Goal: Task Accomplishment & Management: Use online tool/utility

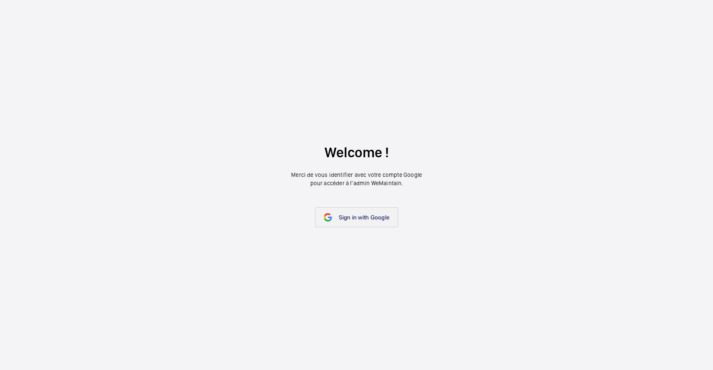
click at [340, 214] on span "Sign in with Google" at bounding box center [364, 217] width 51 height 7
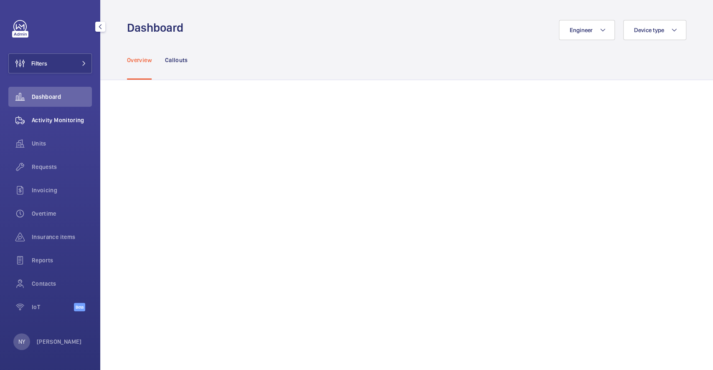
click at [56, 126] on div "Activity Monitoring" at bounding box center [49, 120] width 83 height 20
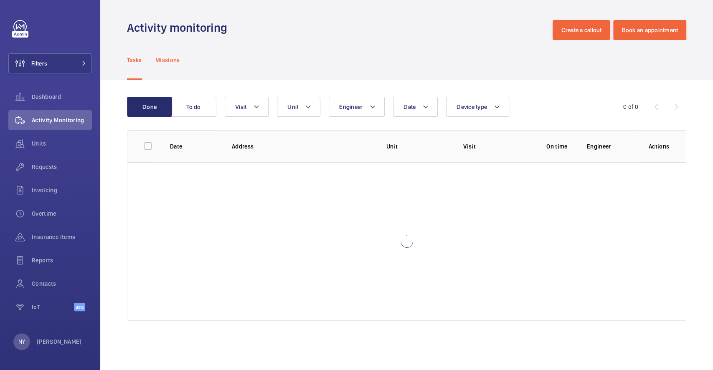
click at [163, 59] on p "Missions" at bounding box center [167, 60] width 25 height 8
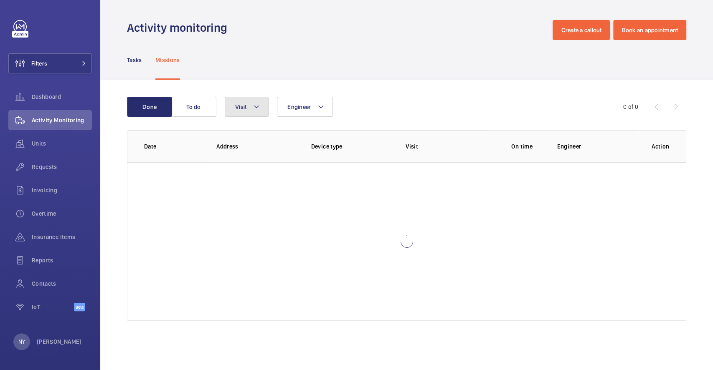
click at [251, 107] on button "Visit" at bounding box center [247, 107] width 44 height 20
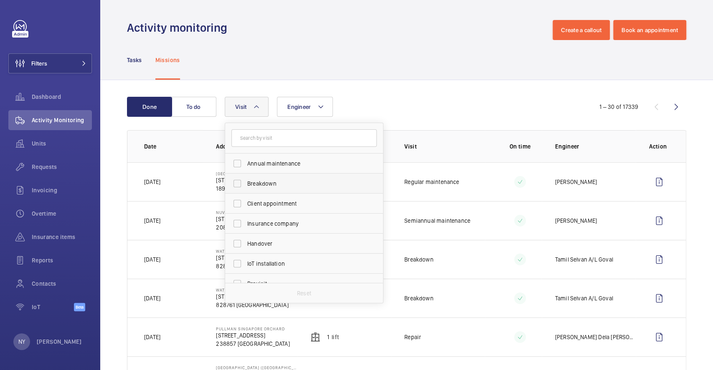
click at [281, 174] on label "Breakdown" at bounding box center [297, 184] width 145 height 20
click at [245, 175] on input "Breakdown" at bounding box center [237, 183] width 17 height 17
click at [266, 188] on label "Breakdown" at bounding box center [297, 184] width 145 height 20
click at [245, 188] on input "Breakdown" at bounding box center [237, 183] width 17 height 17
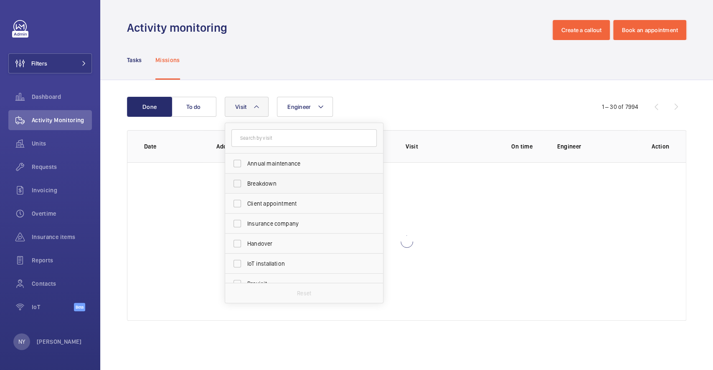
click at [269, 179] on span "Breakdown" at bounding box center [304, 183] width 115 height 8
click at [245, 179] on input "Breakdown" at bounding box center [237, 183] width 17 height 17
checkbox input "true"
click at [280, 167] on span "Annual maintenance" at bounding box center [304, 163] width 115 height 8
click at [245, 167] on input "Annual maintenance" at bounding box center [237, 163] width 17 height 17
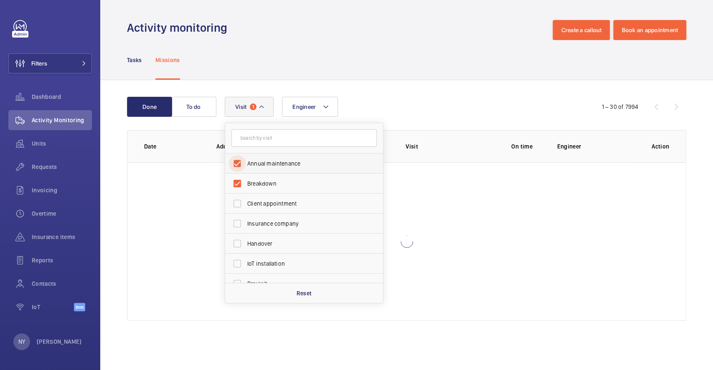
checkbox input "true"
click at [263, 185] on span "Breakdown" at bounding box center [304, 183] width 115 height 8
click at [245, 185] on input "Breakdown" at bounding box center [237, 183] width 17 height 17
checkbox input "false"
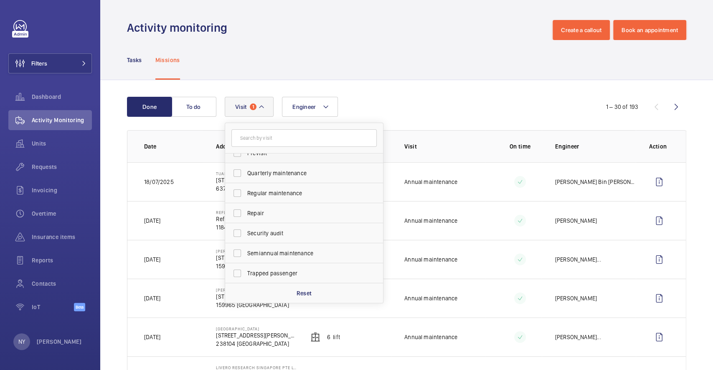
click at [292, 161] on label "Previsit" at bounding box center [297, 153] width 145 height 20
click at [245, 161] on input "Previsit" at bounding box center [237, 153] width 17 height 17
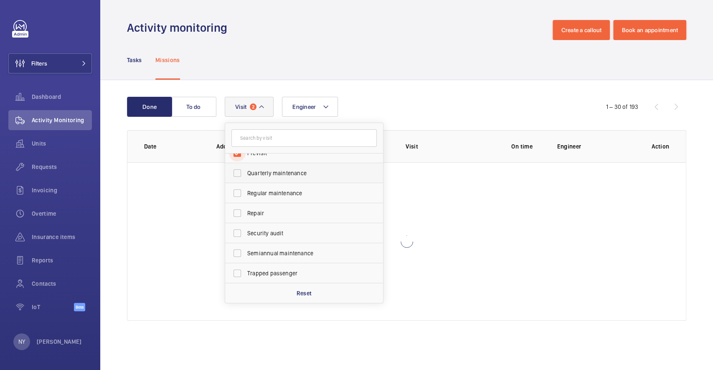
scroll to position [121, 0]
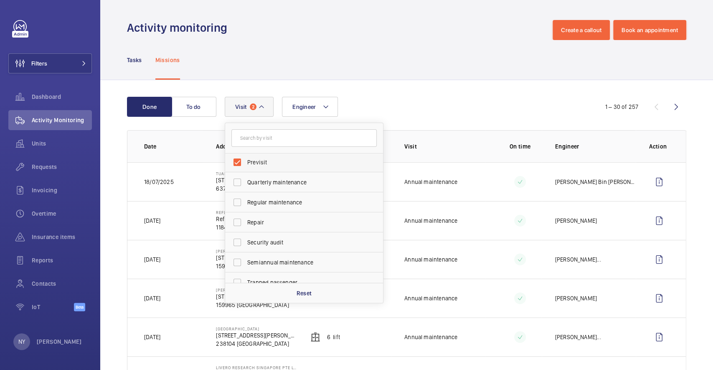
click at [282, 159] on span "Previsit" at bounding box center [304, 162] width 115 height 8
click at [245, 159] on input "Previsit" at bounding box center [237, 162] width 17 height 17
checkbox input "false"
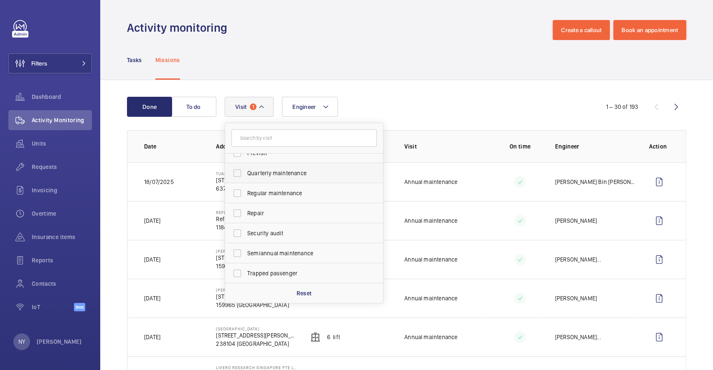
click at [299, 168] on label "Quarterly maintenance" at bounding box center [297, 173] width 145 height 20
click at [245, 168] on input "Quarterly maintenance" at bounding box center [237, 173] width 17 height 17
checkbox input "true"
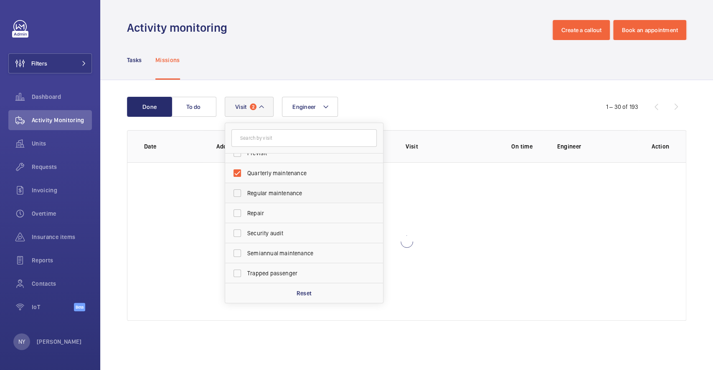
click at [297, 191] on span "Regular maintenance" at bounding box center [304, 193] width 115 height 8
click at [245, 191] on input "Regular maintenance" at bounding box center [237, 193] width 17 height 17
checkbox input "true"
click at [288, 243] on label "Semiannual maintenance" at bounding box center [297, 253] width 145 height 20
click at [245, 245] on input "Semiannual maintenance" at bounding box center [237, 253] width 17 height 17
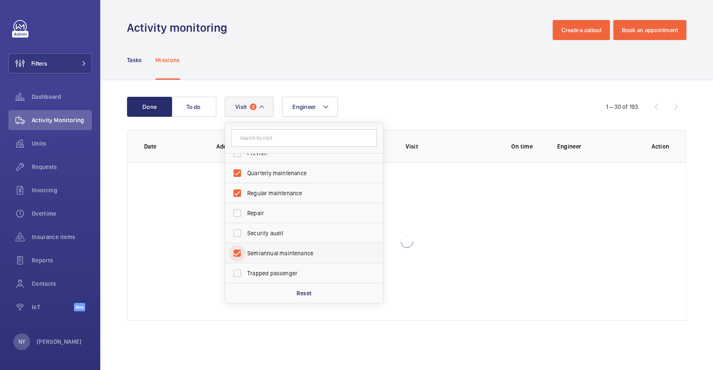
checkbox input "true"
click at [370, 26] on div "Activity monitoring Create a callout Book an appointment" at bounding box center [406, 30] width 559 height 20
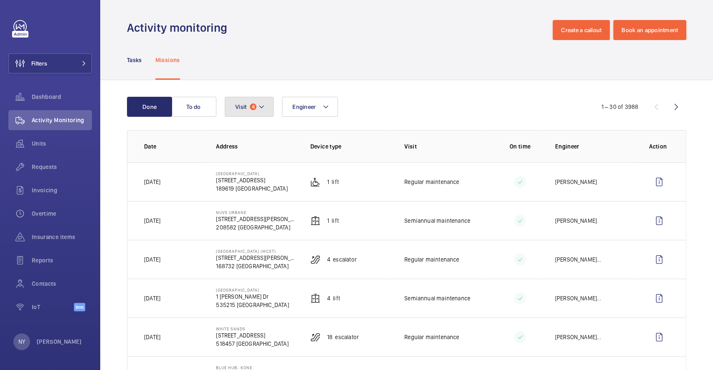
click at [252, 103] on button "Visit 4" at bounding box center [249, 107] width 49 height 20
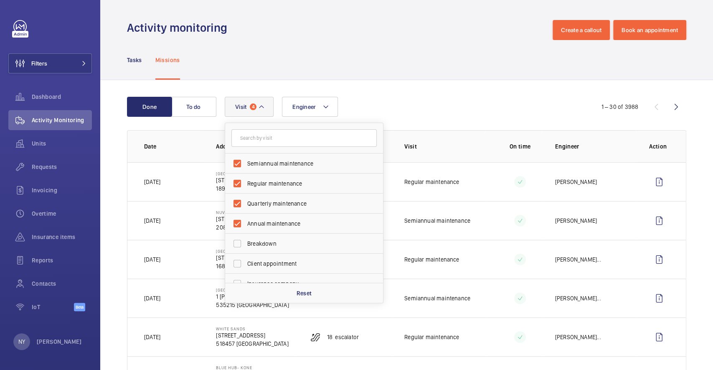
click at [297, 72] on div "Tasks Missions" at bounding box center [406, 60] width 559 height 40
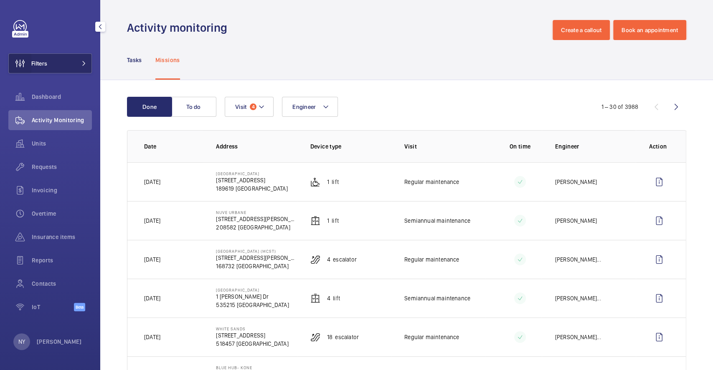
click at [13, 64] on wm-front-icon-button at bounding box center [20, 63] width 23 height 20
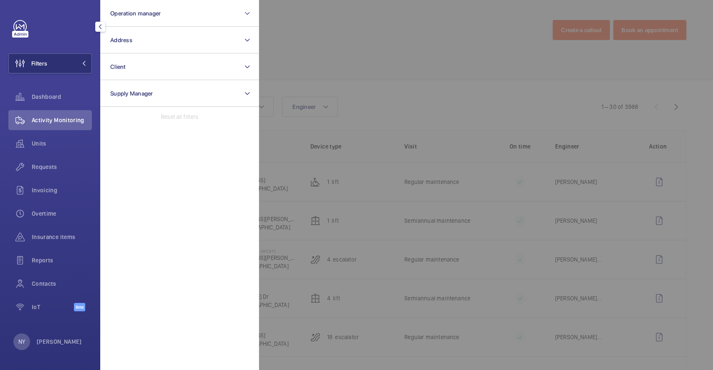
click at [417, 58] on div at bounding box center [615, 185] width 713 height 370
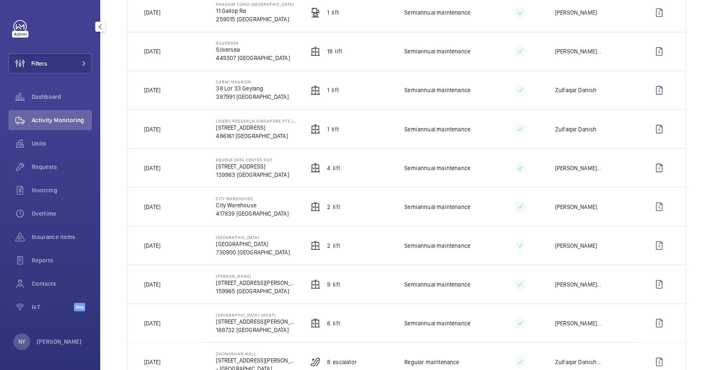
scroll to position [981, 0]
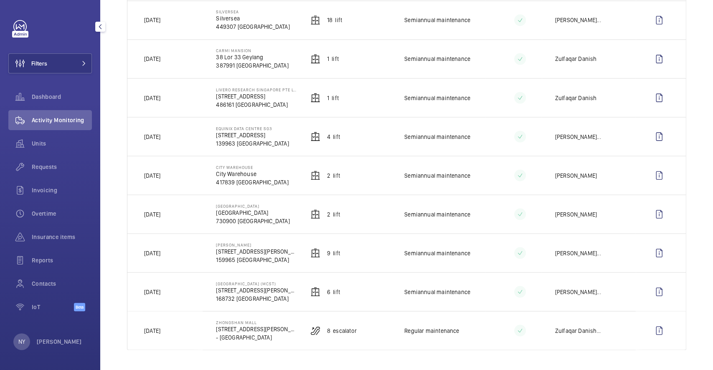
drag, startPoint x: 156, startPoint y: 172, endPoint x: 182, endPoint y: 172, distance: 25.5
click at [182, 172] on td "[DATE]" at bounding box center [164, 175] width 75 height 39
drag, startPoint x: 157, startPoint y: 61, endPoint x: 180, endPoint y: 62, distance: 23.4
click at [180, 62] on td "[DATE]" at bounding box center [164, 58] width 75 height 39
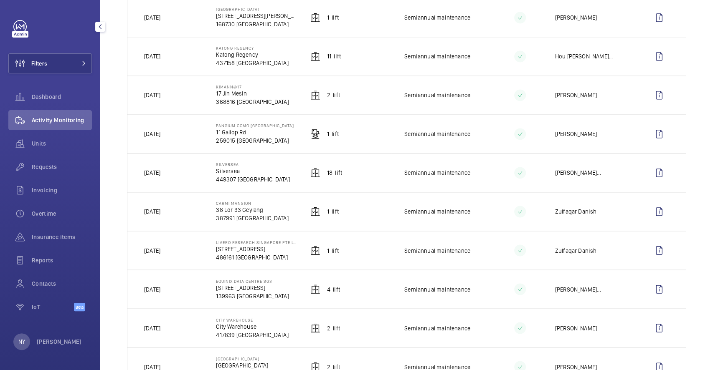
scroll to position [814, 0]
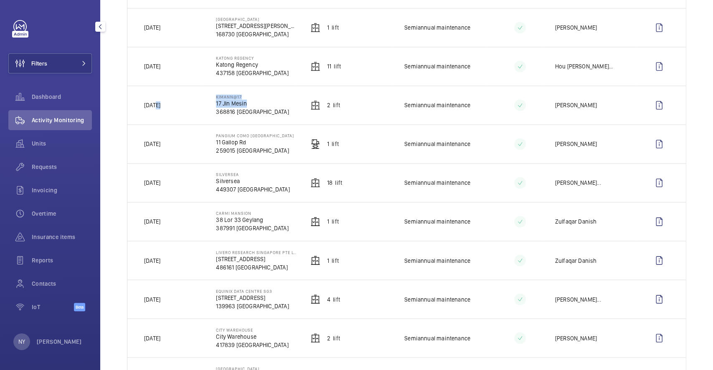
drag, startPoint x: 157, startPoint y: 110, endPoint x: 208, endPoint y: 116, distance: 51.8
click at [0, 0] on tr "[DATE] KIMANN@17 17 Jln Mesin 368816 [GEOGRAPHIC_DATA] 2 Lift Semiannual mainte…" at bounding box center [0, 0] width 0 height 0
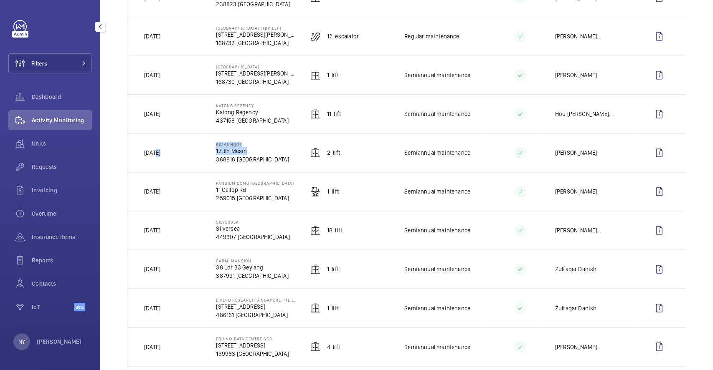
scroll to position [703, 0]
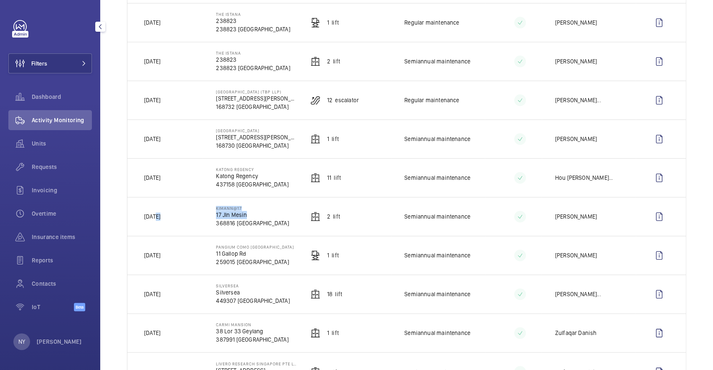
drag, startPoint x: 155, startPoint y: 104, endPoint x: 188, endPoint y: 104, distance: 32.6
click at [188, 104] on td "[DATE]" at bounding box center [164, 100] width 75 height 39
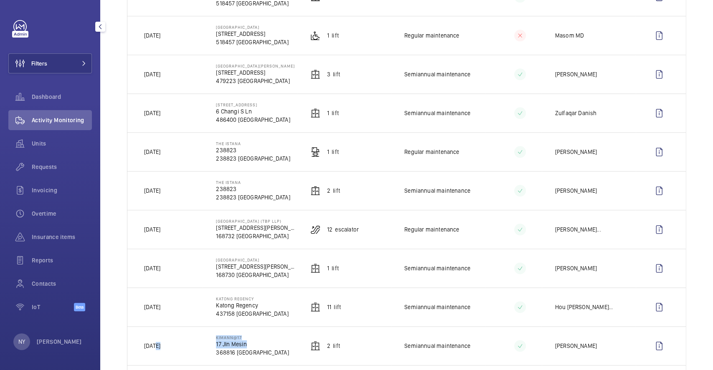
scroll to position [425, 0]
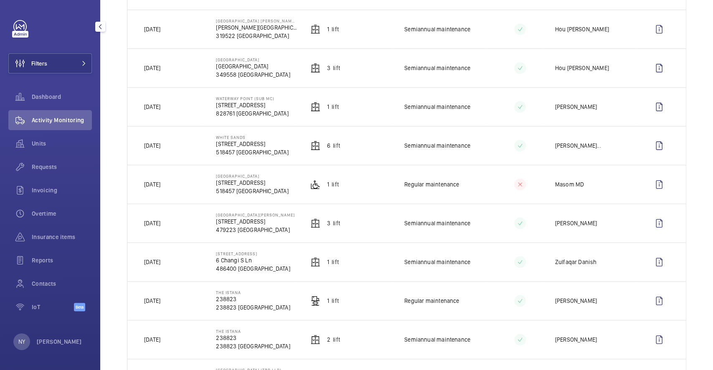
drag, startPoint x: 158, startPoint y: 259, endPoint x: 181, endPoint y: 265, distance: 24.3
click at [181, 265] on td "[DATE]" at bounding box center [164, 262] width 75 height 39
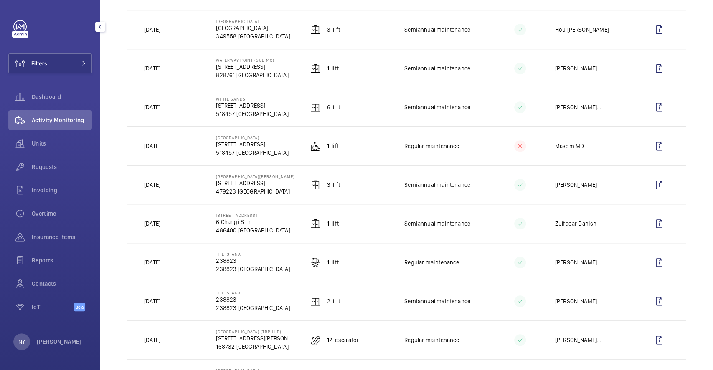
scroll to position [480, 0]
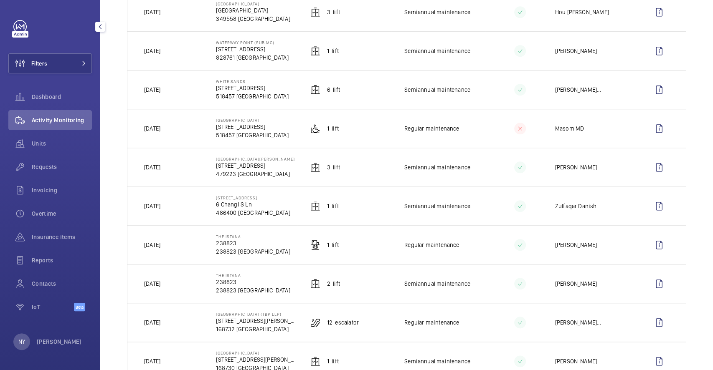
drag, startPoint x: 159, startPoint y: 167, endPoint x: 175, endPoint y: 168, distance: 15.9
click at [175, 168] on td "[DATE]" at bounding box center [164, 167] width 75 height 39
drag, startPoint x: 156, startPoint y: 207, endPoint x: 178, endPoint y: 205, distance: 22.3
click at [178, 205] on td "[DATE]" at bounding box center [164, 206] width 75 height 39
drag, startPoint x: 162, startPoint y: 166, endPoint x: 189, endPoint y: 169, distance: 27.3
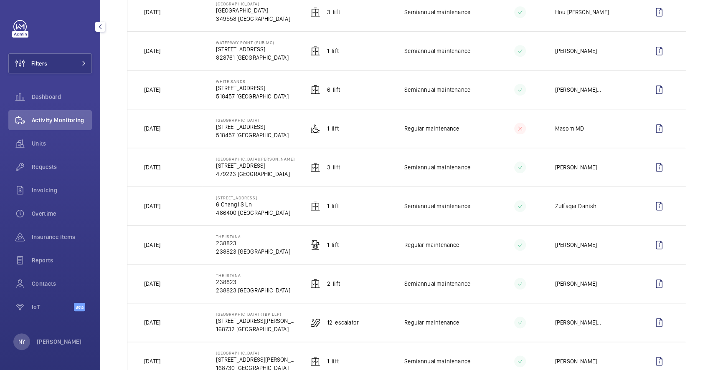
click at [189, 169] on td "[DATE]" at bounding box center [164, 167] width 75 height 39
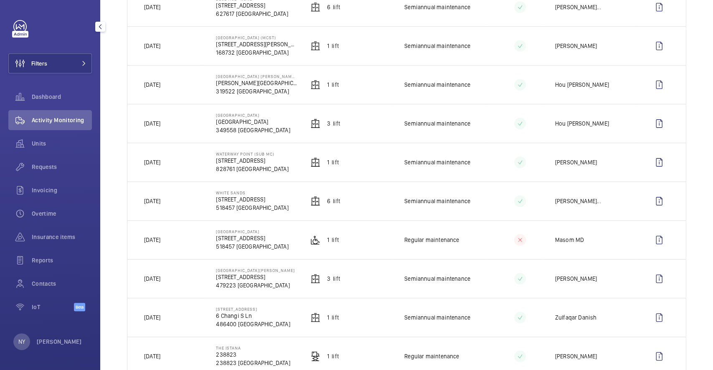
drag, startPoint x: 147, startPoint y: 160, endPoint x: 200, endPoint y: 164, distance: 53.1
click at [200, 155] on td "[DATE]" at bounding box center [164, 162] width 75 height 39
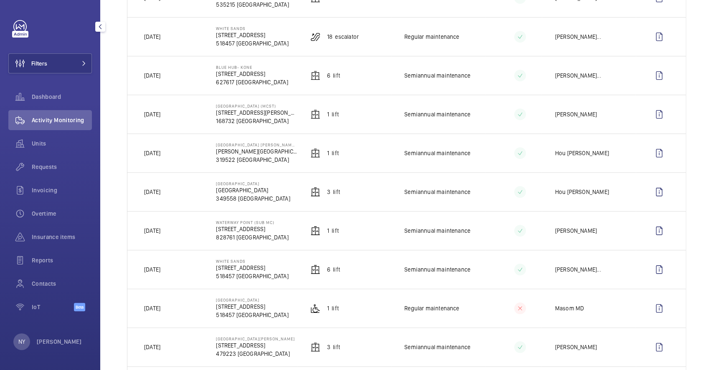
scroll to position [258, 0]
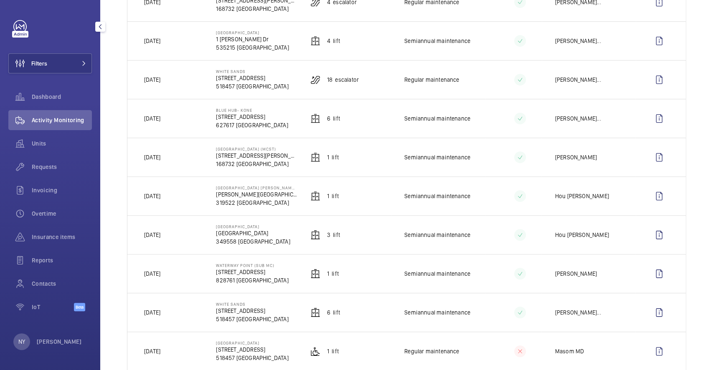
drag, startPoint x: 154, startPoint y: 161, endPoint x: 197, endPoint y: 166, distance: 43.7
click at [193, 162] on td "[DATE]" at bounding box center [164, 157] width 75 height 39
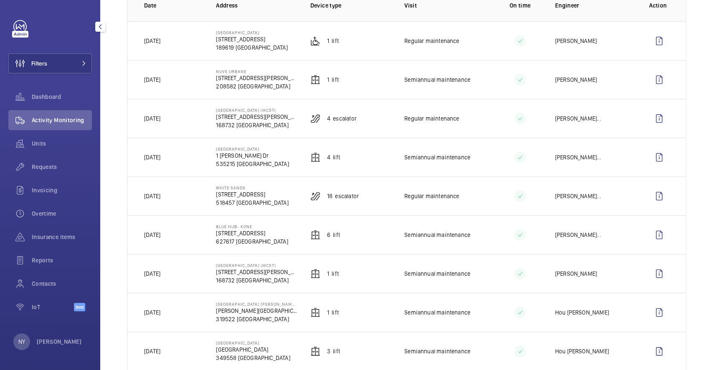
scroll to position [91, 0]
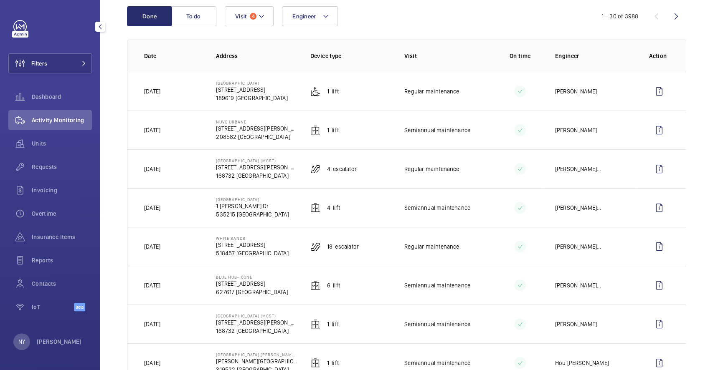
drag, startPoint x: 157, startPoint y: 205, endPoint x: 190, endPoint y: 203, distance: 33.0
click at [190, 203] on td "[DATE]" at bounding box center [164, 207] width 75 height 39
drag, startPoint x: 149, startPoint y: 167, endPoint x: 216, endPoint y: 161, distance: 67.1
click at [0, 0] on tr "[DATE] [PERSON_NAME][GEOGRAPHIC_DATA] (MCST) [STREET_ADDRESS] 4 Escalator Regul…" at bounding box center [0, 0] width 0 height 0
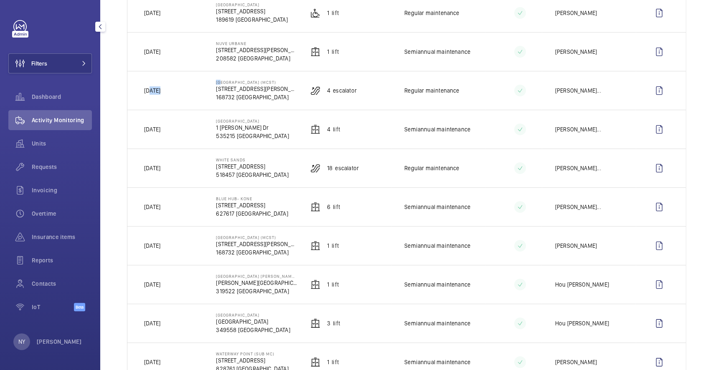
scroll to position [0, 0]
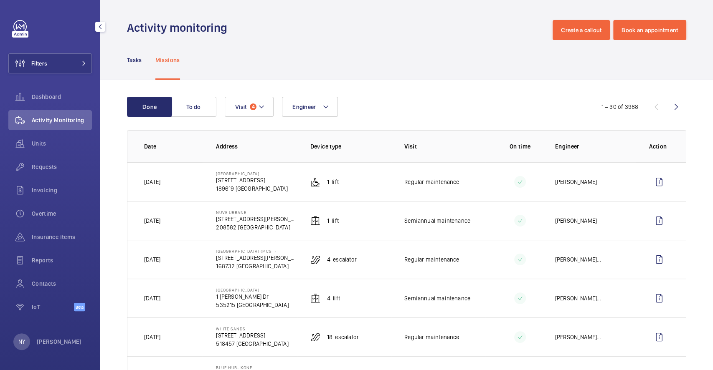
click at [36, 339] on div "NY [PERSON_NAME]" at bounding box center [47, 342] width 68 height 17
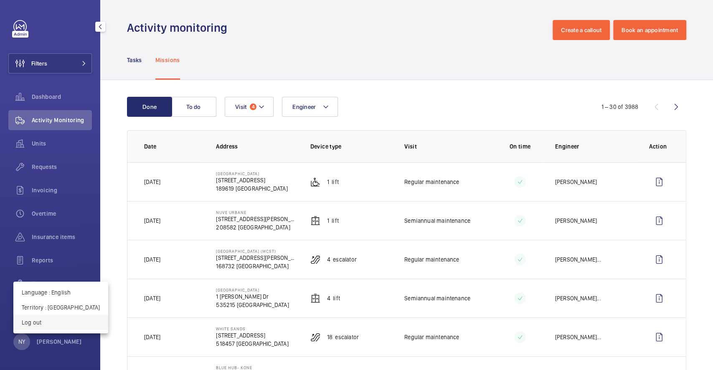
click at [53, 324] on p "Log out" at bounding box center [61, 322] width 78 height 8
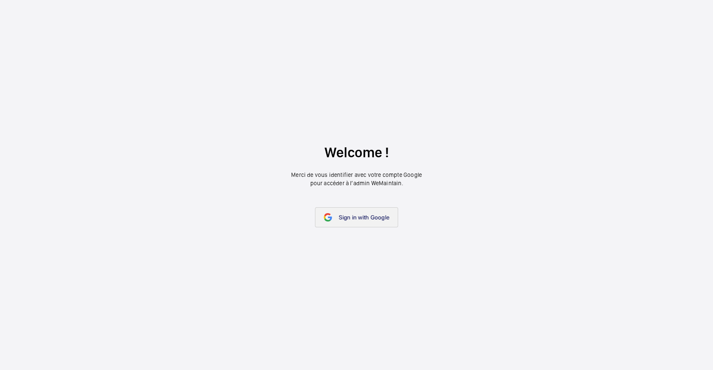
click at [354, 209] on link "Sign in with Google" at bounding box center [356, 217] width 83 height 20
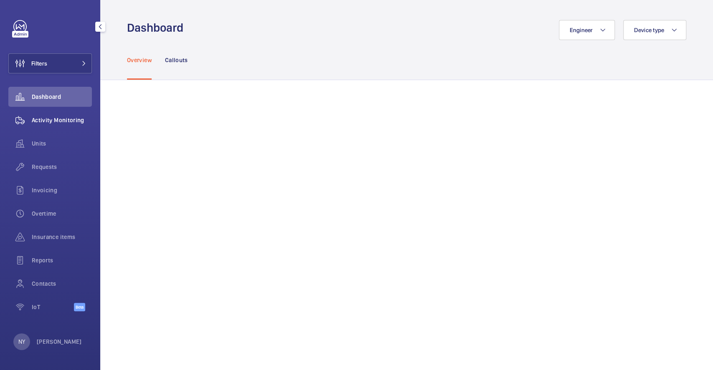
click at [51, 111] on div "Activity Monitoring" at bounding box center [49, 120] width 83 height 20
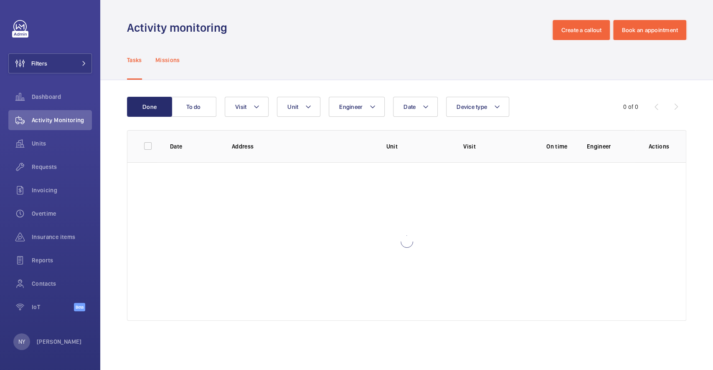
click at [168, 66] on div "Missions" at bounding box center [167, 60] width 25 height 40
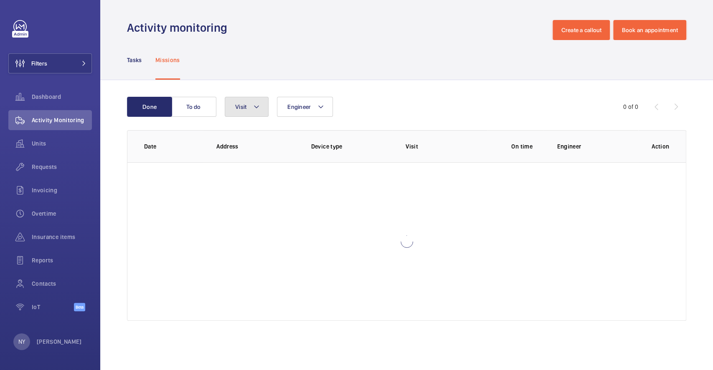
click at [235, 112] on button "Visit" at bounding box center [247, 107] width 44 height 20
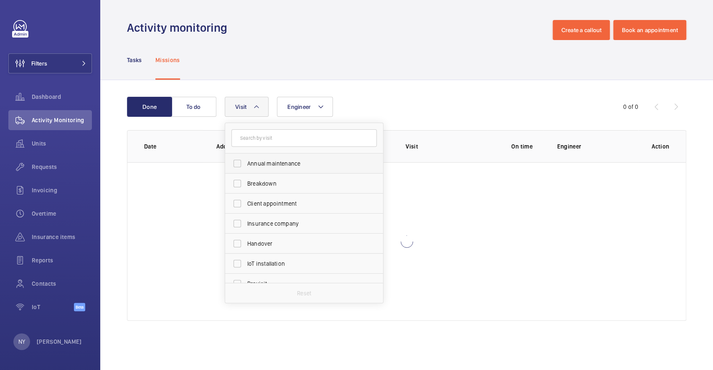
click at [254, 159] on span "Annual maintenance" at bounding box center [304, 163] width 115 height 8
click at [245, 159] on input "Annual maintenance" at bounding box center [237, 163] width 17 height 17
checkbox input "true"
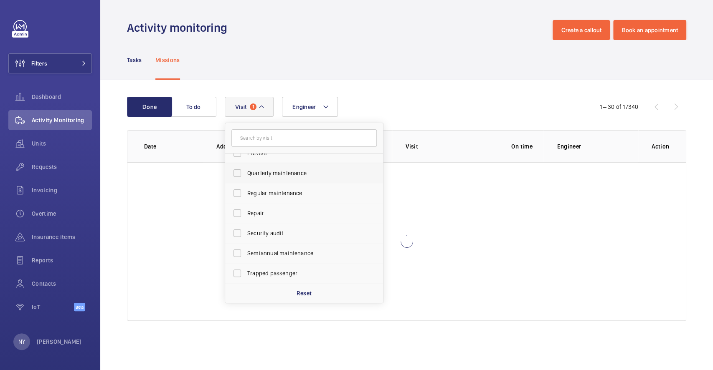
click at [257, 179] on label "Quarterly maintenance" at bounding box center [297, 173] width 145 height 20
click at [245, 179] on input "Quarterly maintenance" at bounding box center [237, 173] width 17 height 17
checkbox input "true"
click at [258, 200] on label "Regular maintenance" at bounding box center [297, 193] width 145 height 20
click at [245, 200] on input "Regular maintenance" at bounding box center [237, 193] width 17 height 17
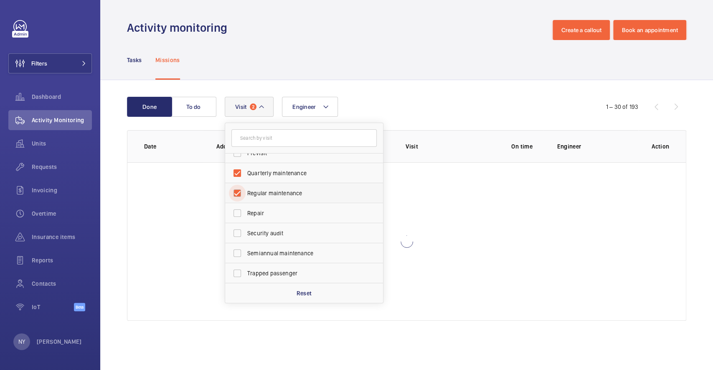
checkbox input "true"
click at [271, 252] on span "Semiannual maintenance" at bounding box center [304, 253] width 115 height 8
click at [245, 252] on input "Semiannual maintenance" at bounding box center [237, 253] width 17 height 17
checkbox input "true"
click at [268, 48] on div "Tasks Missions" at bounding box center [406, 60] width 559 height 40
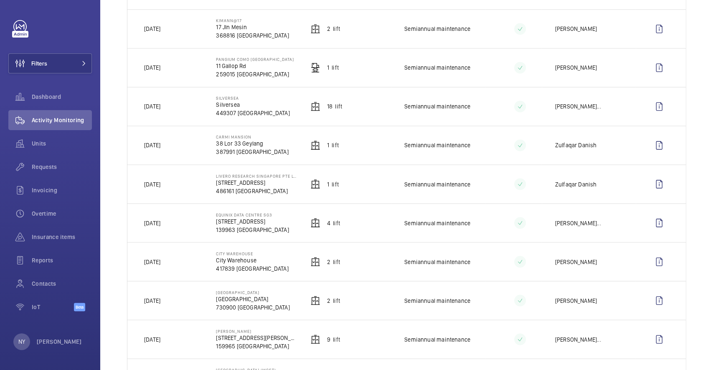
scroll to position [981, 0]
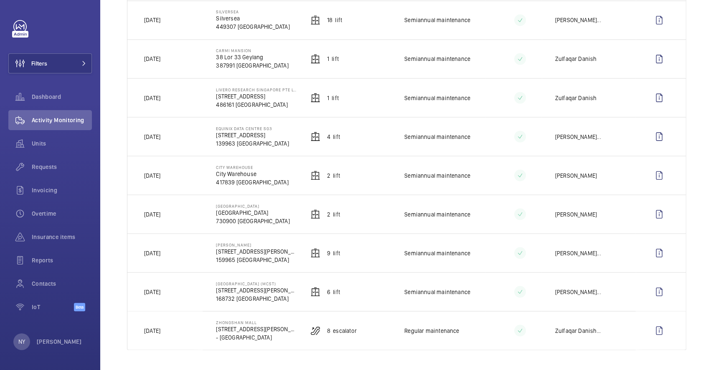
drag, startPoint x: 152, startPoint y: 177, endPoint x: 182, endPoint y: 163, distance: 33.2
click at [182, 163] on td "[DATE]" at bounding box center [164, 175] width 75 height 39
drag, startPoint x: 158, startPoint y: 56, endPoint x: 188, endPoint y: 60, distance: 30.3
click at [188, 60] on td "[DATE]" at bounding box center [164, 58] width 75 height 39
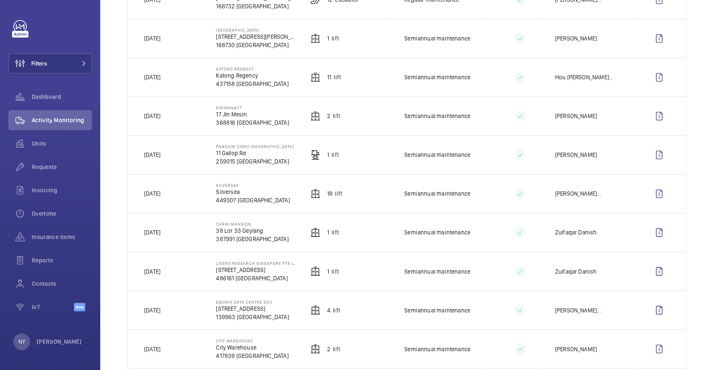
scroll to position [758, 0]
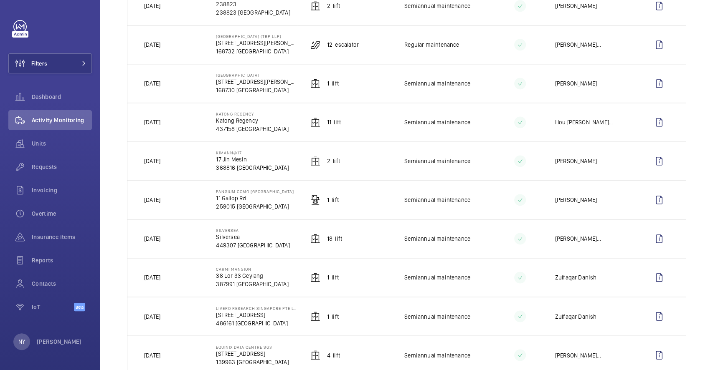
drag, startPoint x: 150, startPoint y: 162, endPoint x: 197, endPoint y: 152, distance: 48.2
click at [197, 152] on td "[DATE]" at bounding box center [164, 161] width 75 height 39
drag, startPoint x: 155, startPoint y: 48, endPoint x: 195, endPoint y: 39, distance: 41.1
click at [195, 42] on td "[DATE]" at bounding box center [164, 44] width 75 height 39
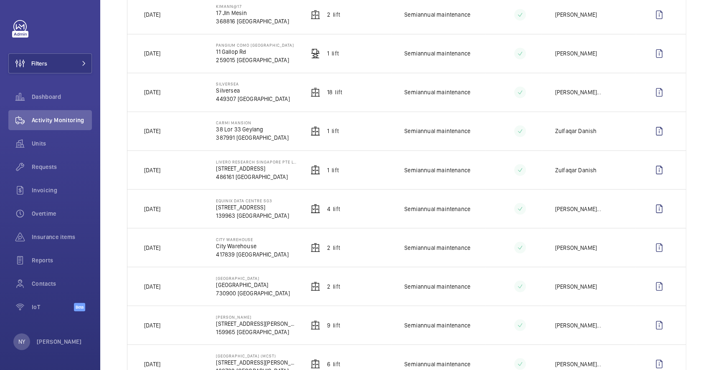
scroll to position [981, 0]
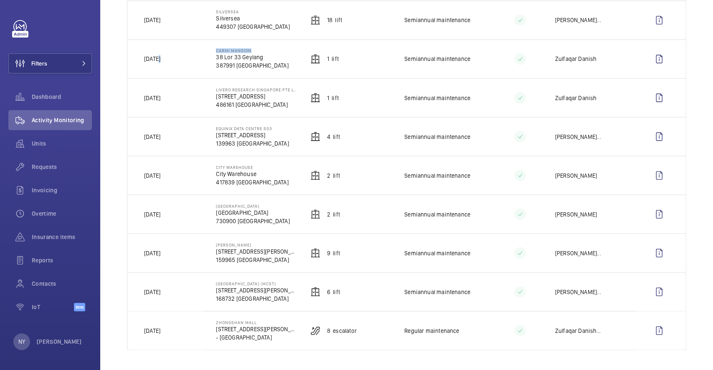
drag, startPoint x: 158, startPoint y: 56, endPoint x: 203, endPoint y: 54, distance: 45.1
click at [0, 0] on tr "19/09/2025 Carmi Mansion 38 Lor 33 Geylang 387991 SINGAPORE 1 Lift Semiannual m…" at bounding box center [0, 0] width 0 height 0
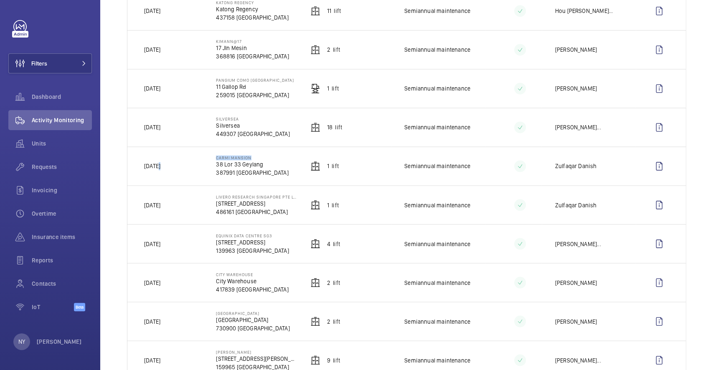
scroll to position [814, 0]
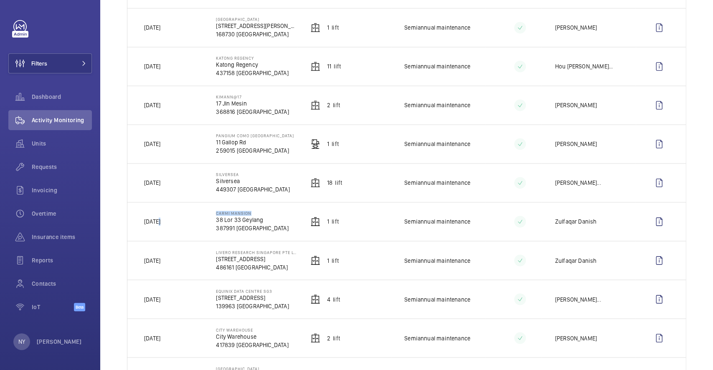
drag, startPoint x: 228, startPoint y: 179, endPoint x: 268, endPoint y: 171, distance: 40.8
click at [268, 171] on td "Silversea Silversea 449307 SINGAPORE" at bounding box center [249, 182] width 94 height 39
click at [652, 186] on wm-front-icon-button at bounding box center [659, 183] width 20 height 20
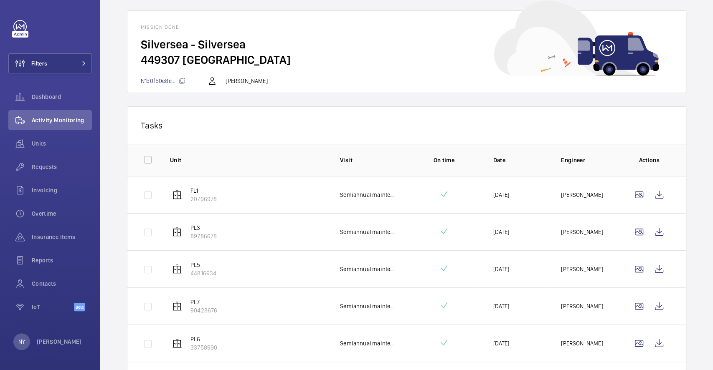
scroll to position [56, 0]
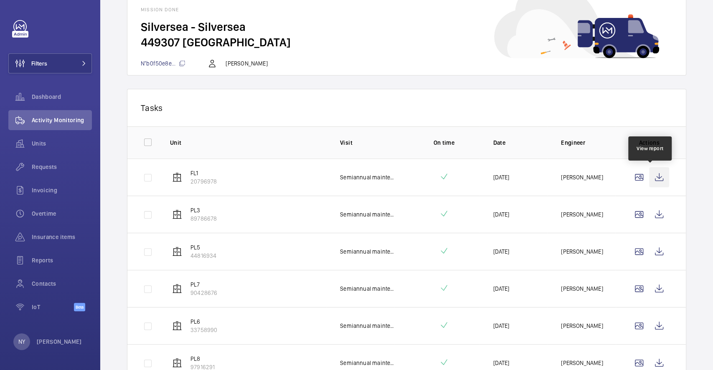
click at [652, 169] on wm-front-icon-button at bounding box center [659, 177] width 20 height 20
click at [649, 205] on wm-front-icon-button at bounding box center [659, 215] width 20 height 20
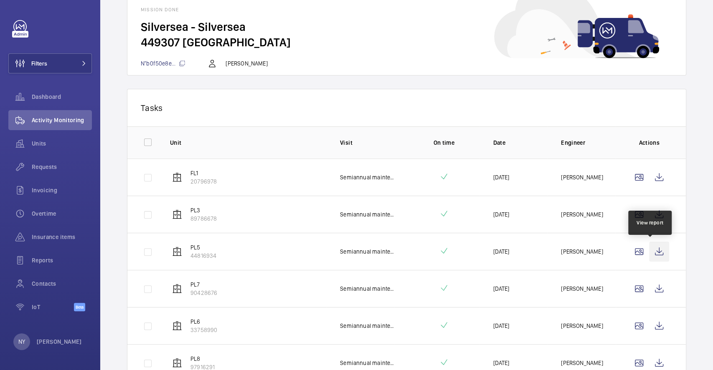
click at [649, 250] on wm-front-icon-button at bounding box center [659, 252] width 20 height 20
click at [653, 292] on wm-front-icon-button at bounding box center [659, 289] width 20 height 20
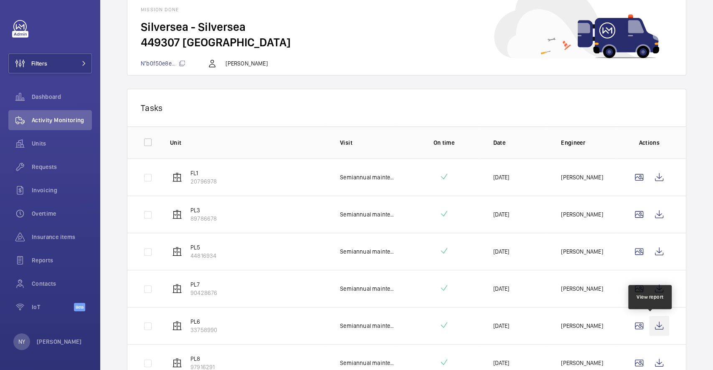
click at [657, 330] on wm-front-icon-button at bounding box center [659, 326] width 20 height 20
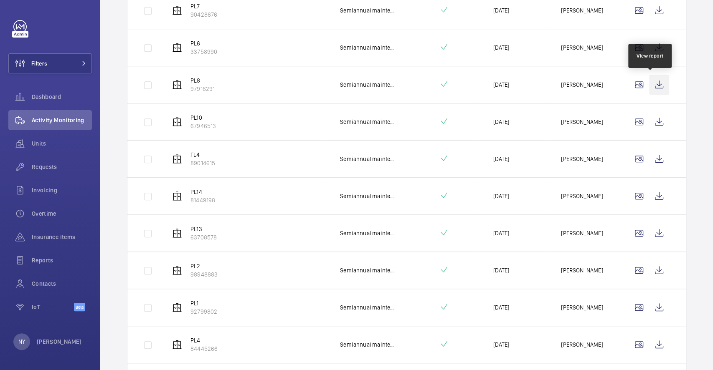
click at [649, 92] on wm-front-icon-button at bounding box center [659, 85] width 20 height 20
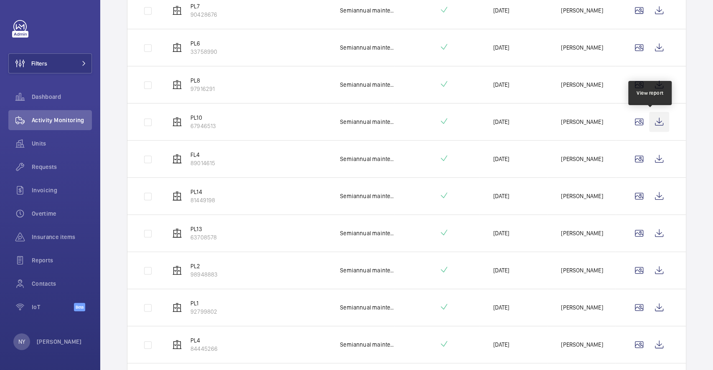
click at [651, 120] on wm-front-icon-button at bounding box center [659, 122] width 20 height 20
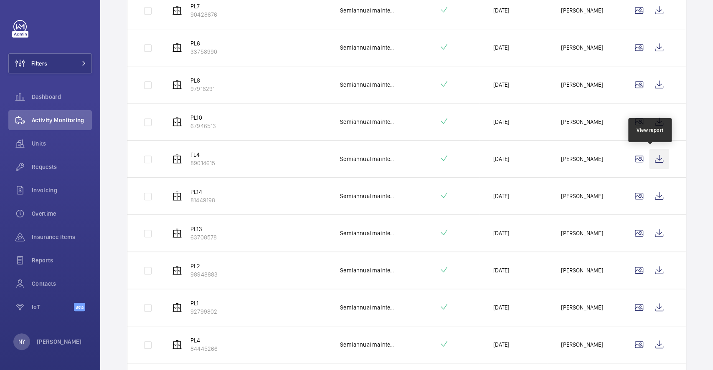
click at [657, 168] on wm-front-icon-button at bounding box center [659, 159] width 20 height 20
click at [661, 194] on td at bounding box center [650, 195] width 70 height 37
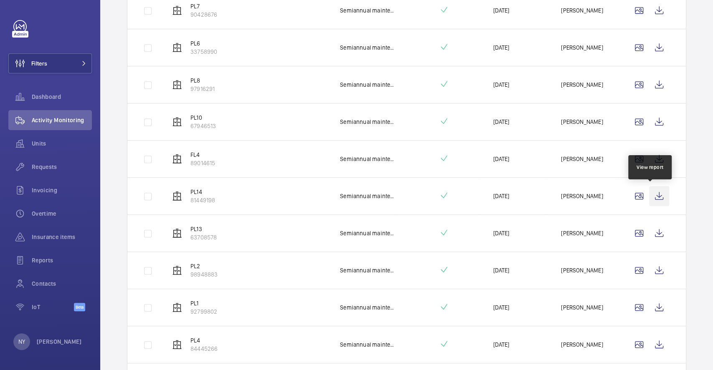
click at [654, 193] on wm-front-icon-button at bounding box center [659, 196] width 20 height 20
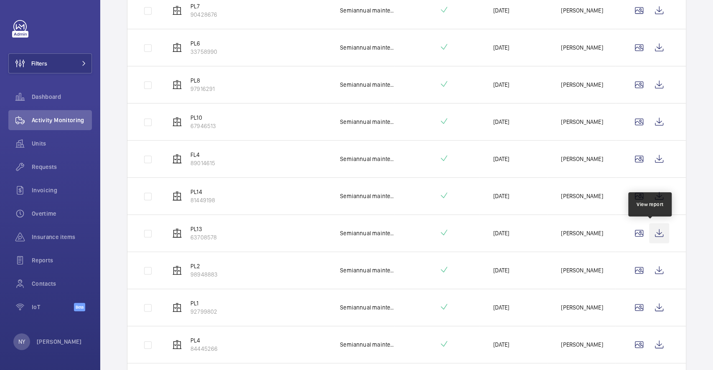
click at [654, 234] on wm-front-icon-button at bounding box center [659, 233] width 20 height 20
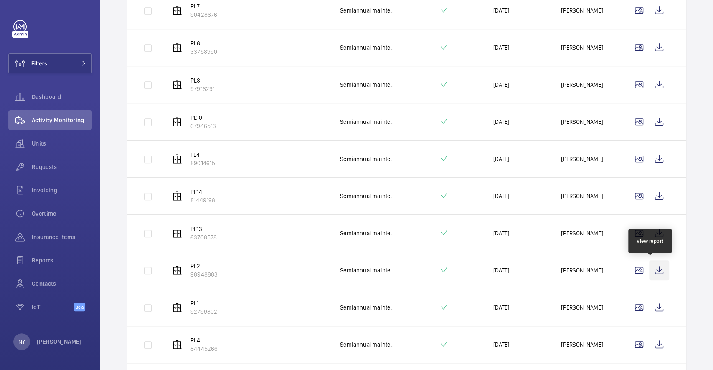
click at [649, 260] on wm-front-icon-button at bounding box center [659, 270] width 20 height 20
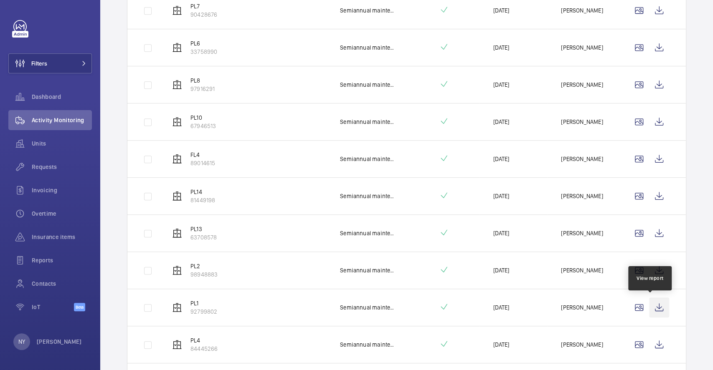
click at [651, 309] on wm-front-icon-button at bounding box center [659, 308] width 20 height 20
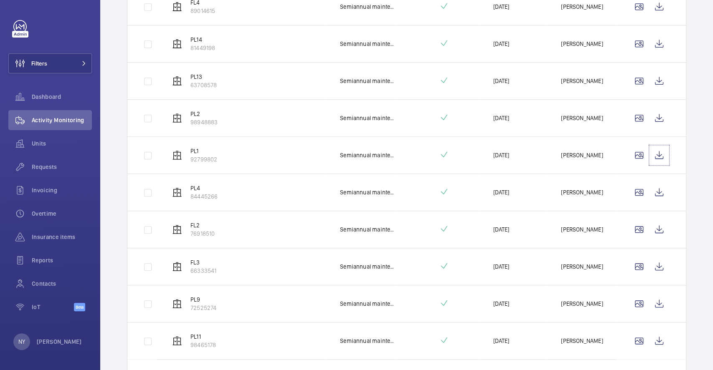
scroll to position [546, 0]
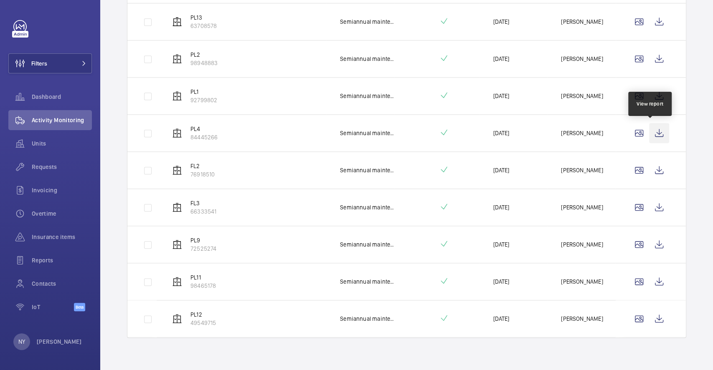
click at [649, 137] on wm-front-icon-button at bounding box center [659, 133] width 20 height 20
click at [650, 167] on wm-front-icon-button at bounding box center [659, 170] width 20 height 20
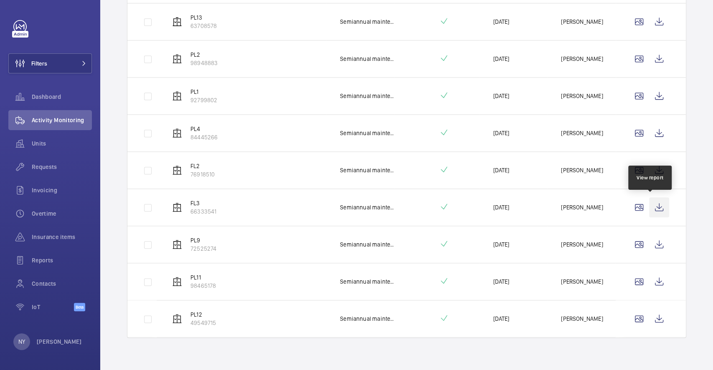
click at [655, 212] on wm-front-icon-button at bounding box center [659, 207] width 20 height 20
click at [649, 246] on wm-front-icon-button at bounding box center [659, 245] width 20 height 20
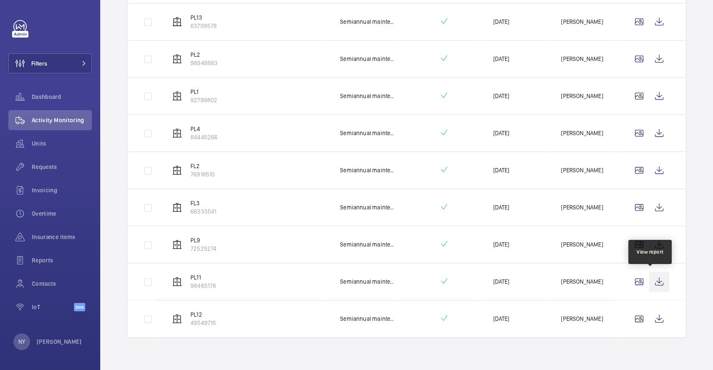
click at [649, 274] on wm-front-icon-button at bounding box center [659, 282] width 20 height 20
click at [653, 318] on wm-front-icon-button at bounding box center [659, 319] width 20 height 20
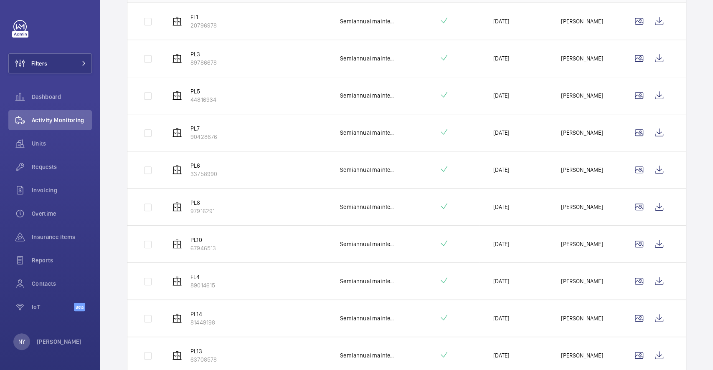
scroll to position [0, 0]
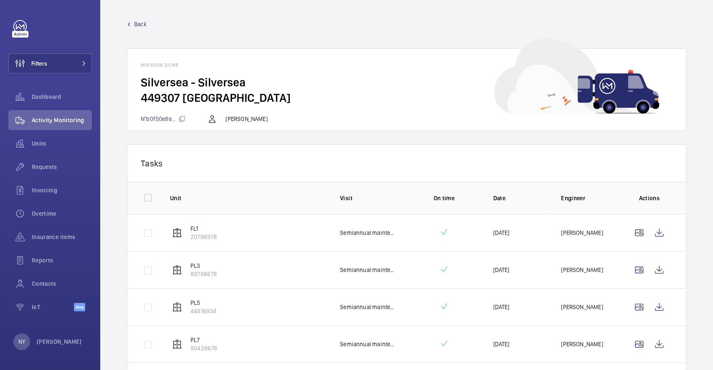
click at [137, 23] on span "Back" at bounding box center [140, 24] width 13 height 8
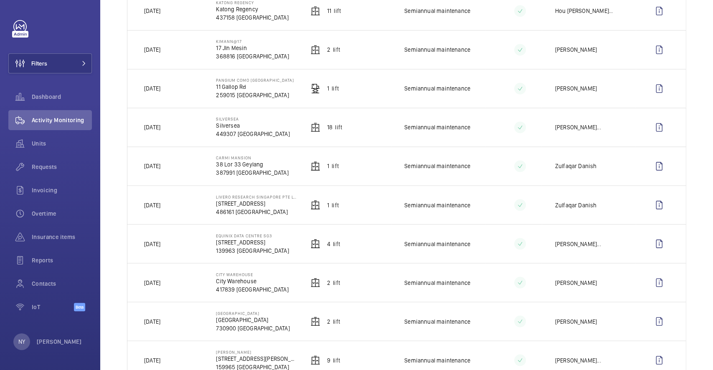
scroll to position [814, 0]
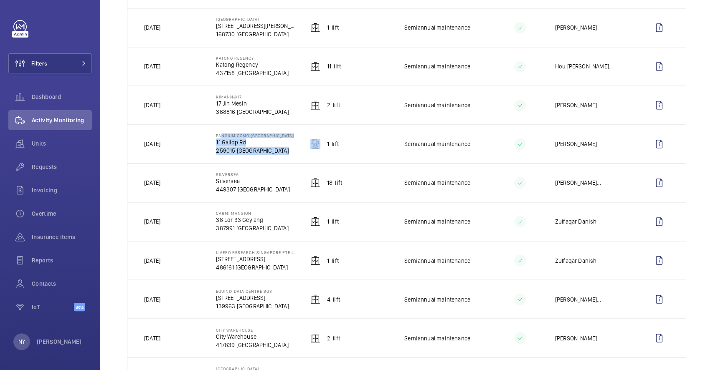
drag, startPoint x: 216, startPoint y: 138, endPoint x: 320, endPoint y: 139, distance: 104.4
click at [0, 0] on tr "19/09/2025 Pangium COMO botanic Gardens 11 Gallop Rd 259015 SINGAPORE 1 Lift Se…" at bounding box center [0, 0] width 0 height 0
click at [232, 161] on td "Pangium COMO botanic Gardens 11 Gallop Rd 259015 SINGAPORE" at bounding box center [249, 143] width 94 height 39
drag, startPoint x: 215, startPoint y: 139, endPoint x: 291, endPoint y: 137, distance: 76.0
click at [291, 137] on td "Pangium COMO botanic Gardens 11 Gallop Rd 259015 SINGAPORE" at bounding box center [249, 143] width 94 height 39
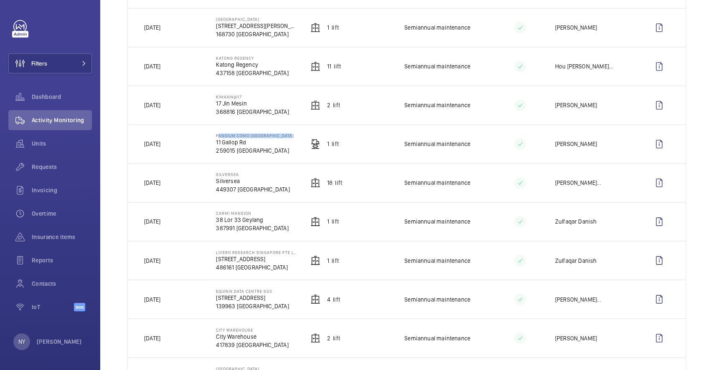
copy p "Pangium COMO [GEOGRAPHIC_DATA]"
click at [53, 52] on div "Filters Dashboard Activity Monitoring Units Requests Invoicing Overtime Insuran…" at bounding box center [49, 170] width 83 height 301
click at [68, 66] on button "Filters" at bounding box center [49, 63] width 83 height 20
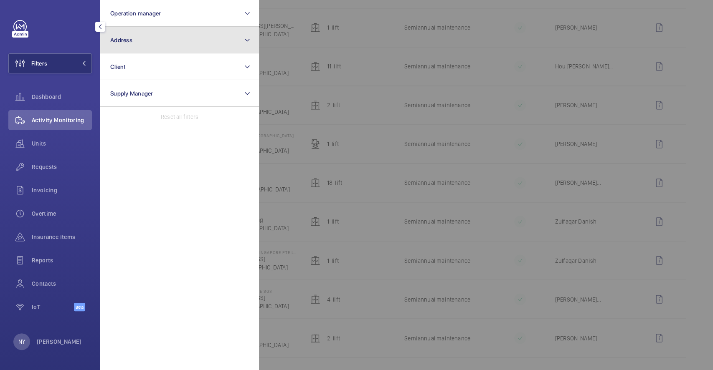
click at [178, 32] on button "Address" at bounding box center [179, 40] width 159 height 27
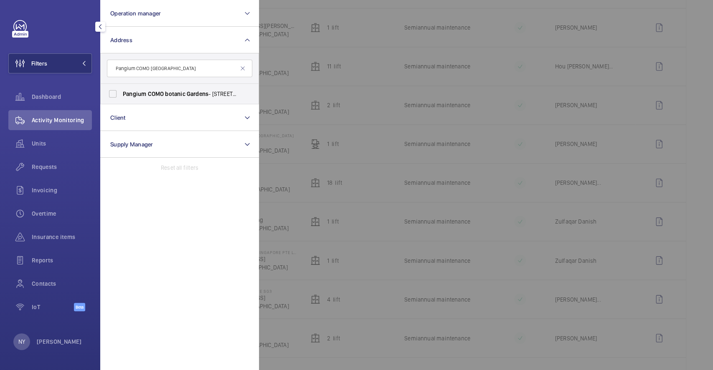
type input "Pangium COMO [GEOGRAPHIC_DATA]"
click at [159, 96] on span "COMO" at bounding box center [155, 94] width 16 height 7
click at [121, 96] on input "Pangium COMO botanic Gardens - 11 Gallop Rd, SINGAPORE 259015" at bounding box center [112, 94] width 17 height 17
checkbox input "true"
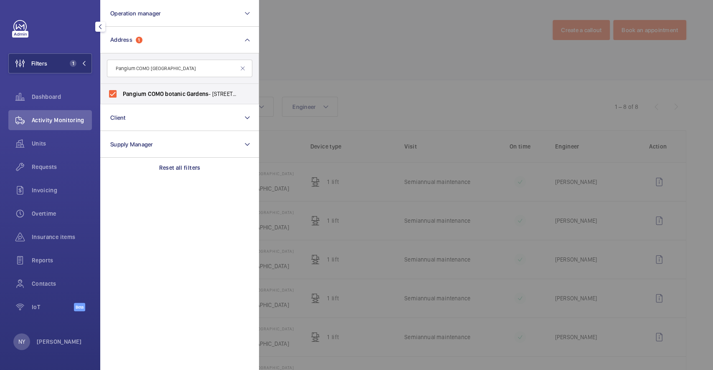
click at [450, 78] on div at bounding box center [615, 185] width 713 height 370
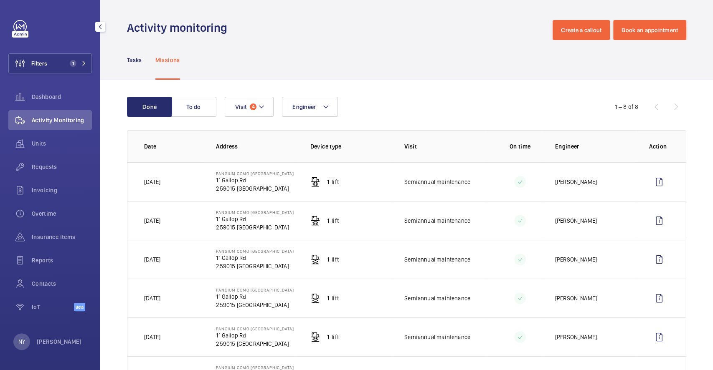
drag, startPoint x: 214, startPoint y: 179, endPoint x: 252, endPoint y: 179, distance: 38.0
click at [252, 179] on p "11 Gallop Rd" at bounding box center [255, 180] width 78 height 8
drag, startPoint x: 143, startPoint y: 180, endPoint x: 182, endPoint y: 182, distance: 39.7
click at [182, 182] on td "[DATE]" at bounding box center [164, 181] width 75 height 39
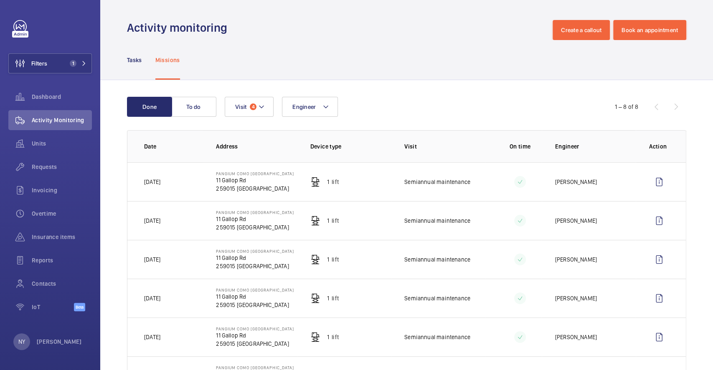
copy p "[DATE]"
click at [652, 175] on wm-front-icon-button at bounding box center [659, 182] width 20 height 20
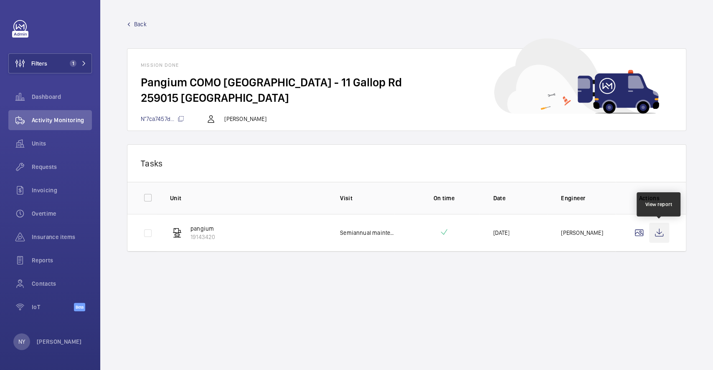
click at [668, 233] on wm-front-icon-button at bounding box center [659, 233] width 20 height 20
click at [28, 341] on div "NY" at bounding box center [21, 342] width 17 height 17
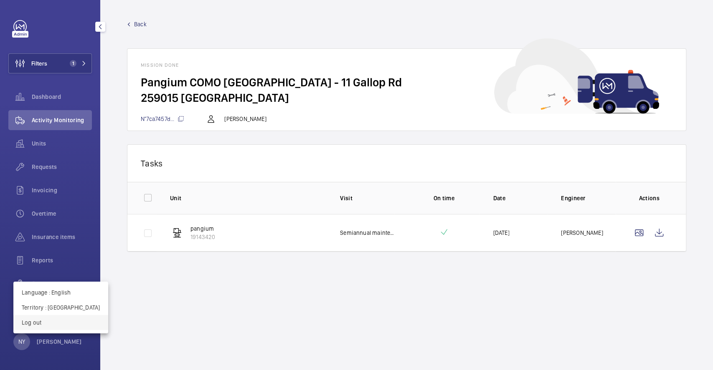
click at [40, 318] on button "Log out" at bounding box center [60, 322] width 95 height 15
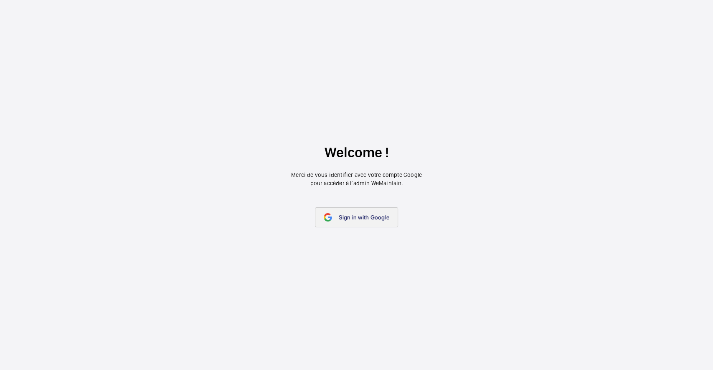
click at [356, 224] on link "Sign in with Google" at bounding box center [356, 217] width 83 height 20
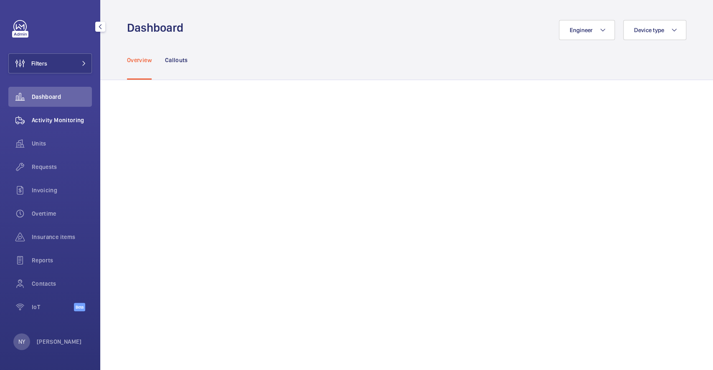
click at [44, 115] on div "Activity Monitoring" at bounding box center [49, 120] width 83 height 20
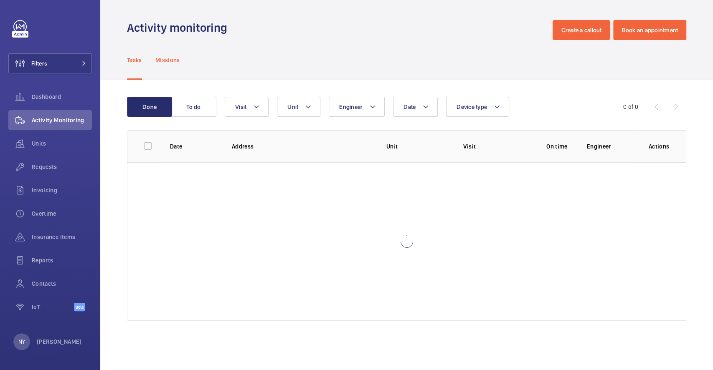
click at [172, 61] on p "Missions" at bounding box center [167, 60] width 25 height 8
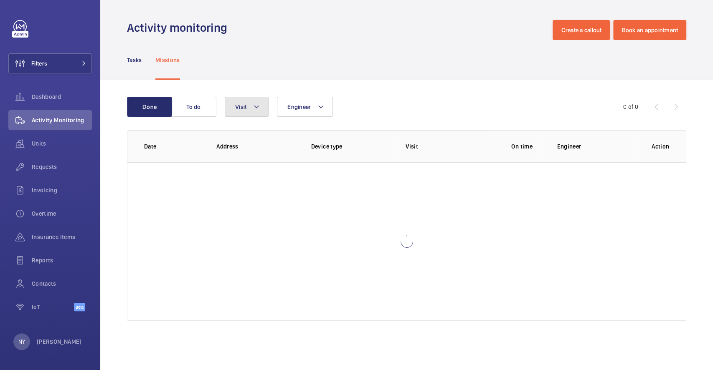
click at [246, 109] on span "Visit" at bounding box center [240, 107] width 11 height 7
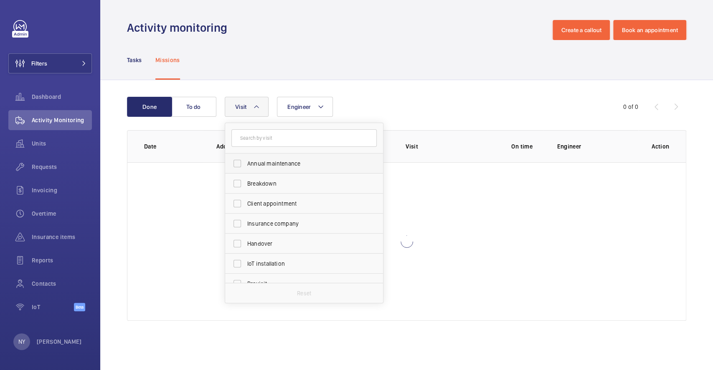
click at [260, 161] on span "Annual maintenance" at bounding box center [304, 163] width 115 height 8
click at [245, 161] on input "Annual maintenance" at bounding box center [237, 163] width 17 height 17
checkbox input "true"
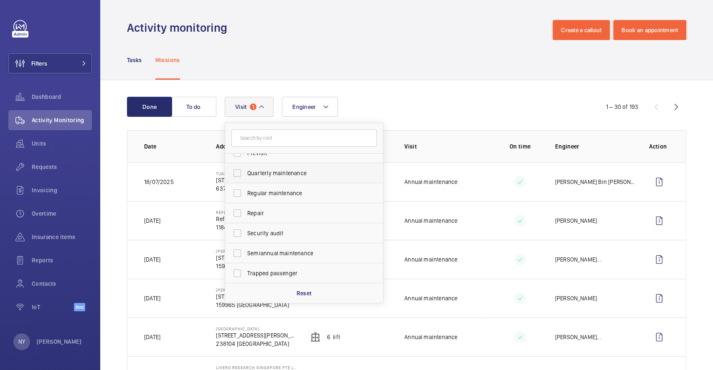
click at [278, 177] on label "Quarterly maintenance" at bounding box center [297, 173] width 145 height 20
click at [245, 177] on input "Quarterly maintenance" at bounding box center [237, 173] width 17 height 17
checkbox input "true"
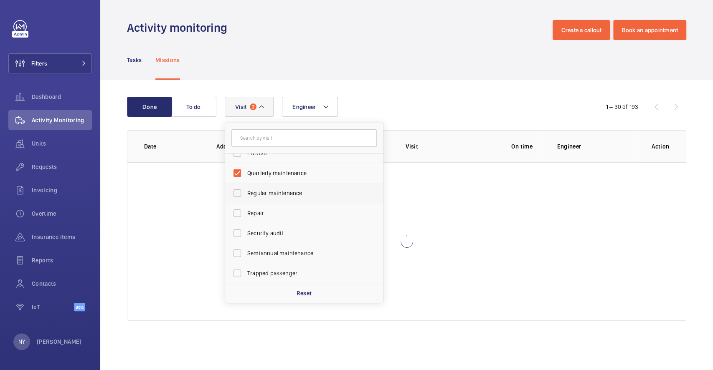
click at [278, 192] on span "Regular maintenance" at bounding box center [304, 193] width 115 height 8
click at [245, 192] on input "Regular maintenance" at bounding box center [237, 193] width 17 height 17
checkbox input "true"
click at [298, 248] on label "Semiannual maintenance" at bounding box center [297, 253] width 145 height 20
click at [245, 248] on input "Semiannual maintenance" at bounding box center [237, 253] width 17 height 17
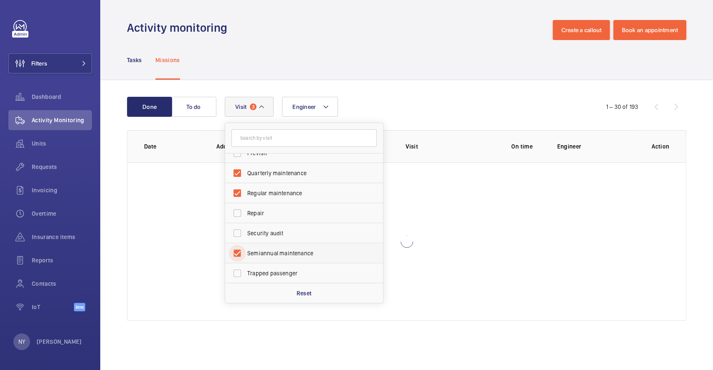
checkbox input "true"
click at [357, 106] on div "Engineer Visit 4 Annual maintenance Breakdown Client appointment Insurance comp…" at bounding box center [405, 107] width 361 height 20
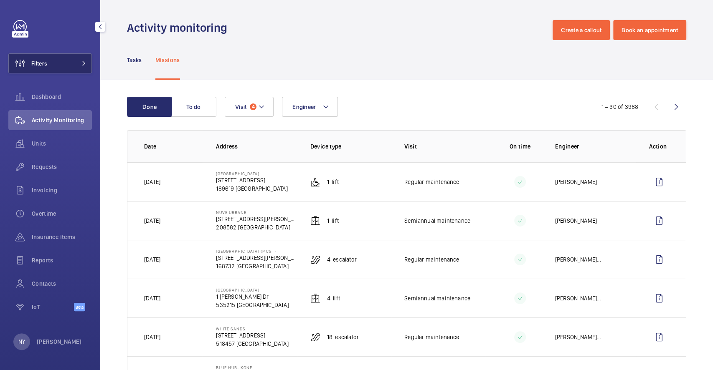
click at [48, 56] on button "Filters" at bounding box center [49, 63] width 83 height 20
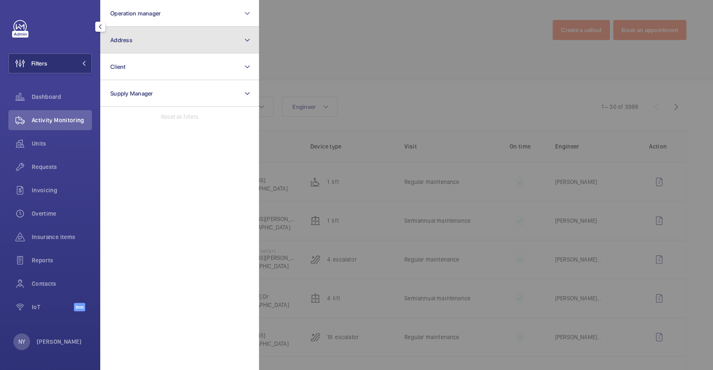
click at [157, 38] on button "Address" at bounding box center [179, 40] width 159 height 27
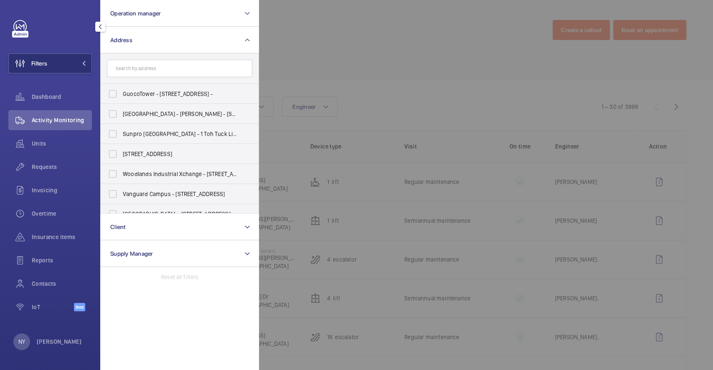
click at [168, 73] on input "text" at bounding box center [179, 69] width 145 height 18
click at [319, 75] on div at bounding box center [615, 185] width 713 height 370
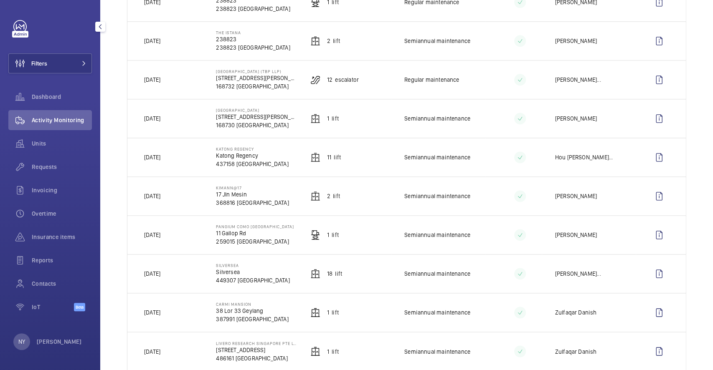
scroll to position [668, 0]
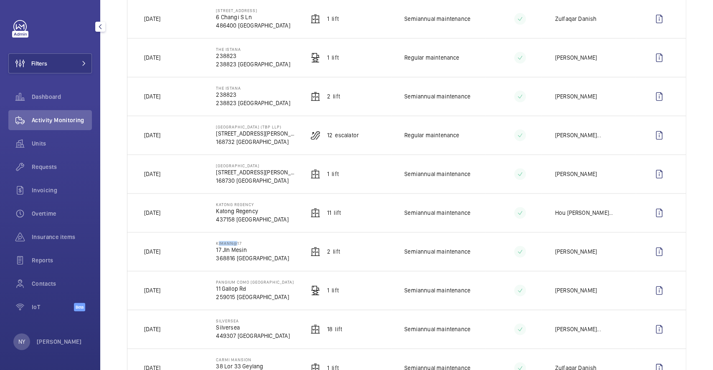
drag, startPoint x: 216, startPoint y: 247, endPoint x: 230, endPoint y: 246, distance: 14.2
click at [230, 246] on p "KIMANN@17" at bounding box center [252, 243] width 73 height 5
copy p "KIMANN"
click at [649, 257] on wm-front-icon-button at bounding box center [659, 252] width 20 height 20
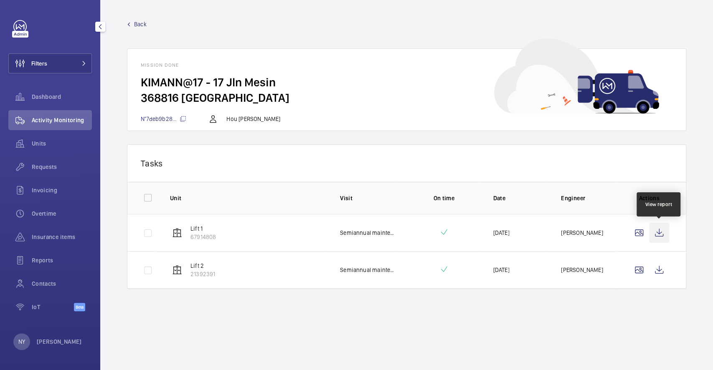
click at [665, 231] on wm-front-icon-button at bounding box center [659, 233] width 20 height 20
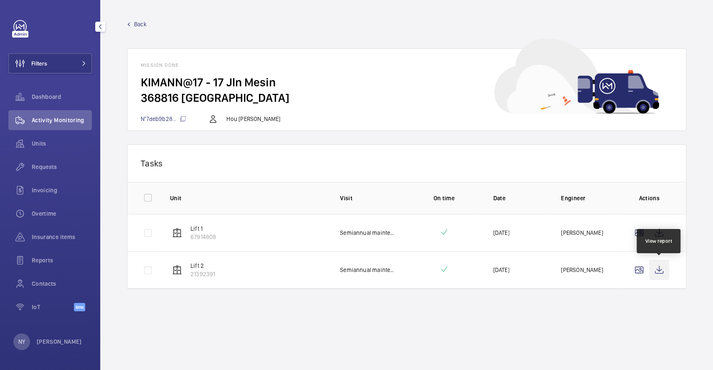
click at [657, 266] on wm-front-icon-button at bounding box center [659, 270] width 20 height 20
click at [135, 26] on span "Back" at bounding box center [140, 24] width 13 height 8
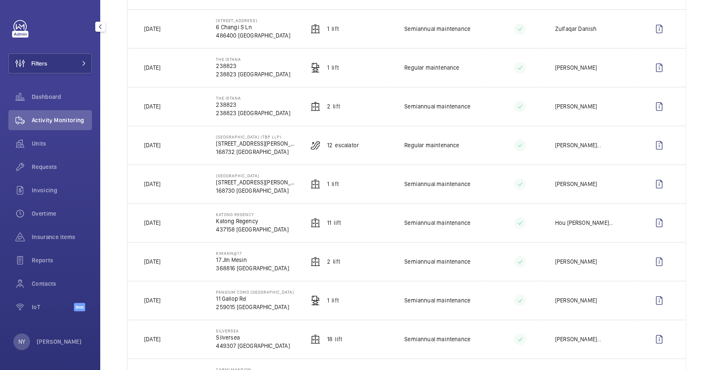
scroll to position [668, 0]
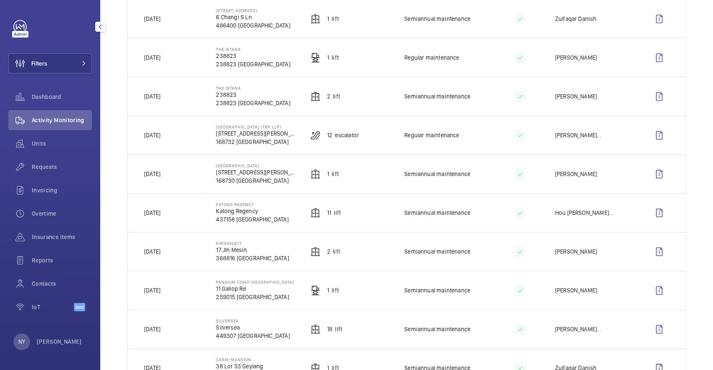
drag, startPoint x: 215, startPoint y: 207, endPoint x: 268, endPoint y: 208, distance: 52.2
click at [268, 208] on td "Katong Regency Katong Regency 437158 SINGAPORE" at bounding box center [249, 212] width 94 height 39
copy p "Katong Regency"
click at [649, 208] on wm-front-icon-button at bounding box center [659, 213] width 20 height 20
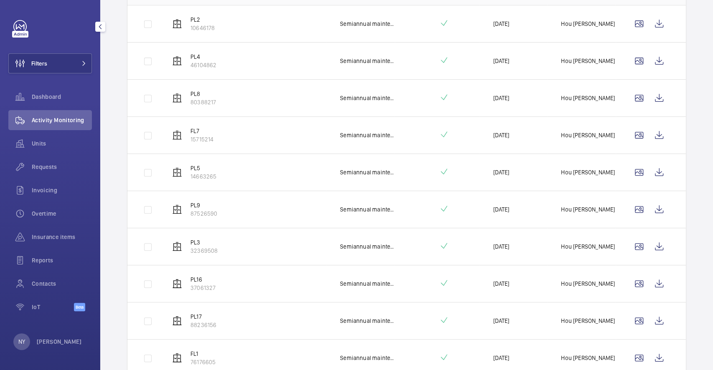
scroll to position [119, 0]
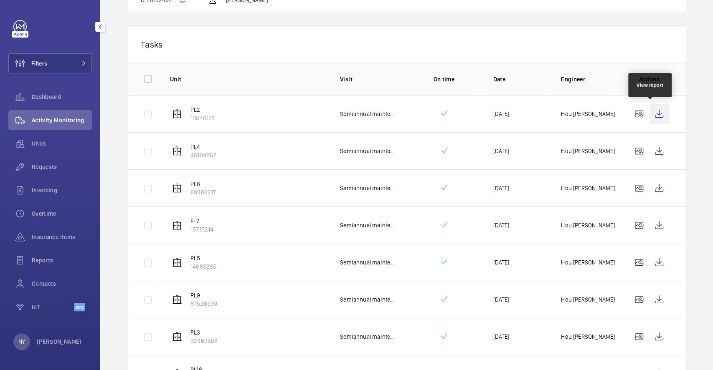
click at [652, 112] on wm-front-icon-button at bounding box center [659, 114] width 20 height 20
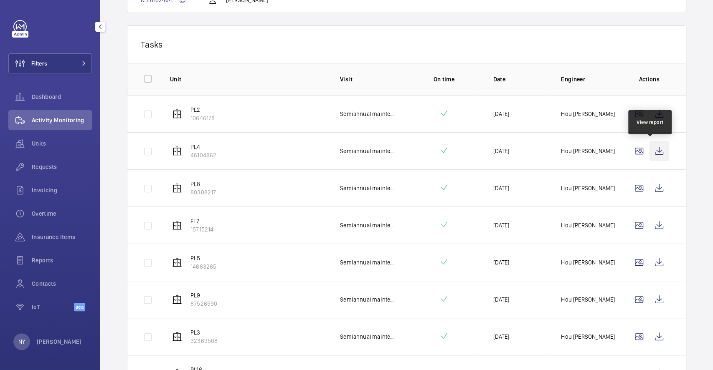
click at [649, 145] on wm-front-icon-button at bounding box center [659, 151] width 20 height 20
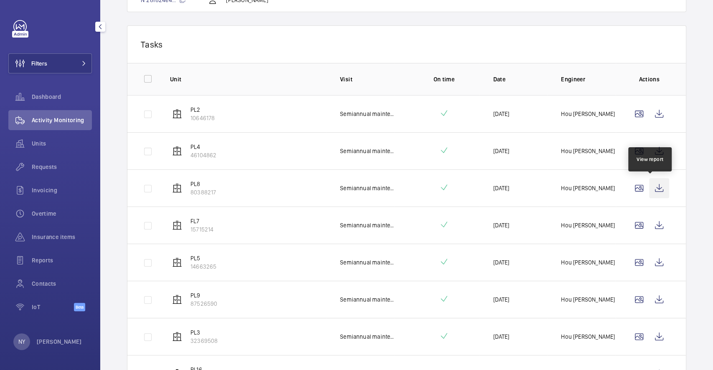
click at [651, 194] on wm-front-icon-button at bounding box center [659, 188] width 20 height 20
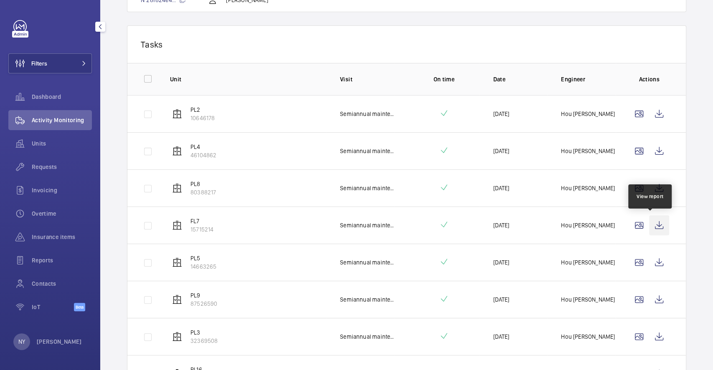
click at [655, 229] on wm-front-icon-button at bounding box center [659, 225] width 20 height 20
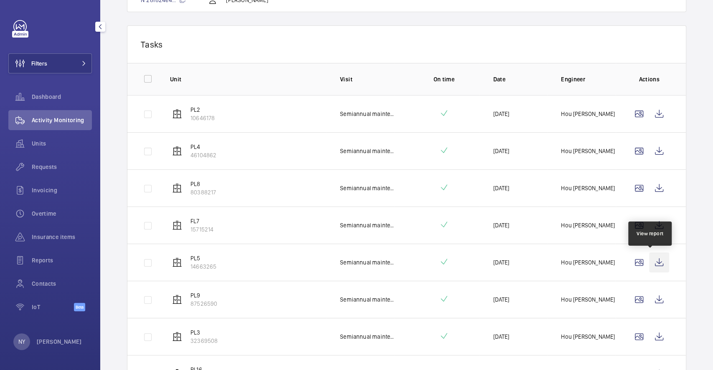
click at [649, 253] on wm-front-icon-button at bounding box center [659, 263] width 20 height 20
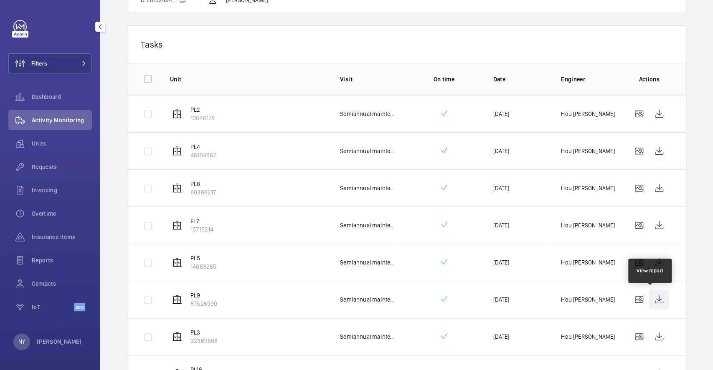
click at [656, 292] on wm-front-icon-button at bounding box center [659, 300] width 20 height 20
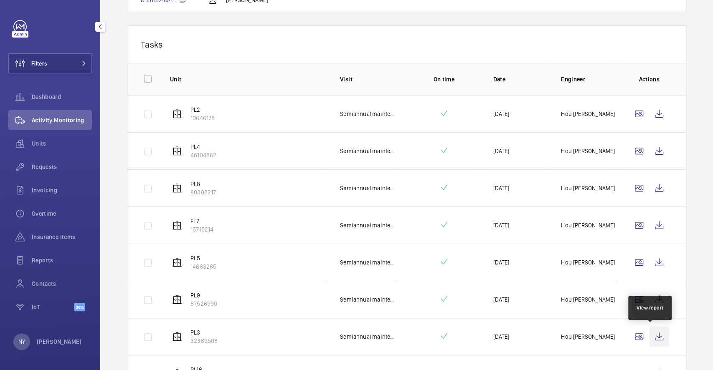
click at [653, 332] on wm-front-icon-button at bounding box center [659, 337] width 20 height 20
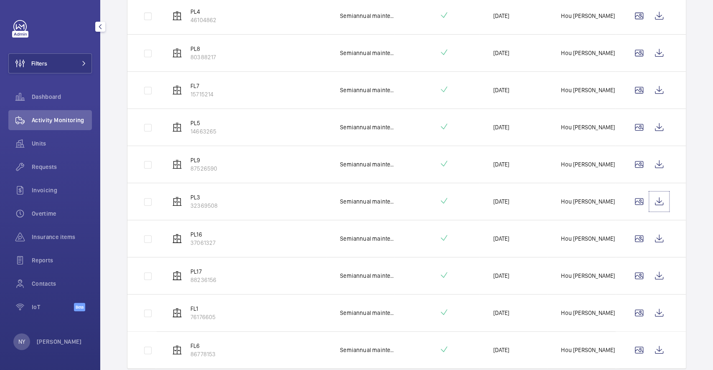
scroll to position [286, 0]
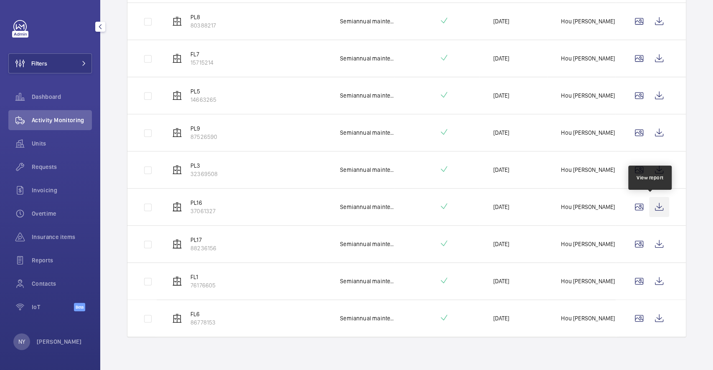
click at [652, 207] on wm-front-icon-button at bounding box center [659, 207] width 20 height 20
click at [651, 241] on wm-front-icon-button at bounding box center [659, 244] width 20 height 20
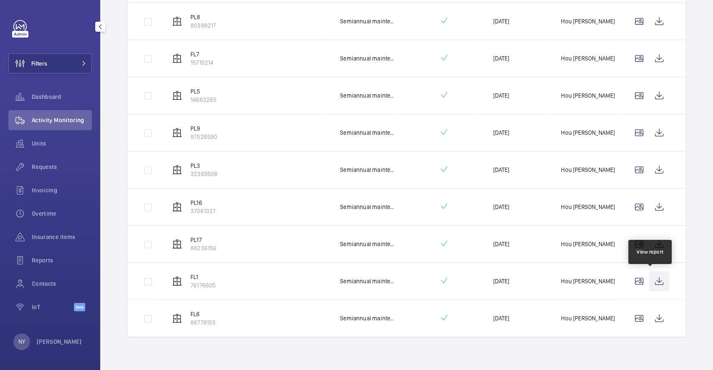
click at [657, 277] on wm-front-icon-button at bounding box center [659, 281] width 20 height 20
click at [649, 314] on wm-front-icon-button at bounding box center [659, 318] width 20 height 20
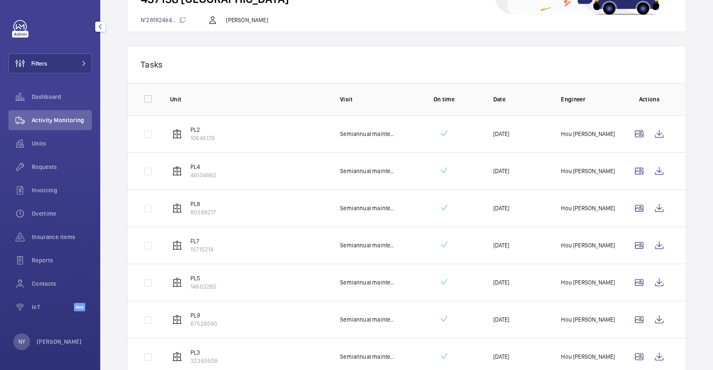
scroll to position [0, 0]
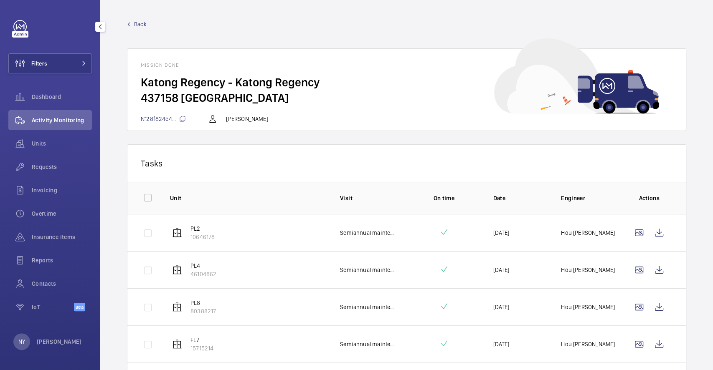
click at [141, 30] on div "Back Mission done Katong Regency - Katong Regency 437158 SINGAPORE N°28f824e4..…" at bounding box center [406, 75] width 559 height 111
click at [137, 25] on span "Back" at bounding box center [140, 24] width 13 height 8
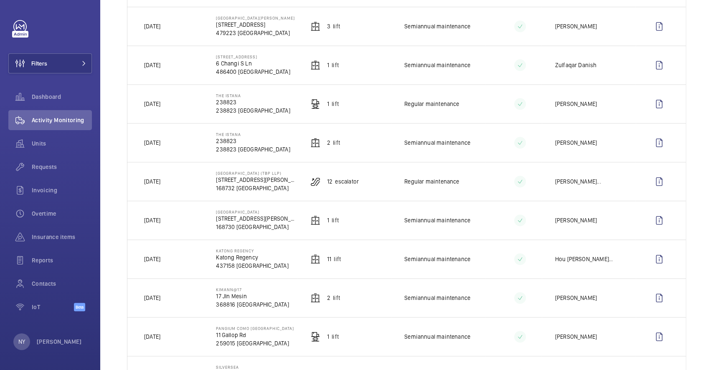
scroll to position [668, 0]
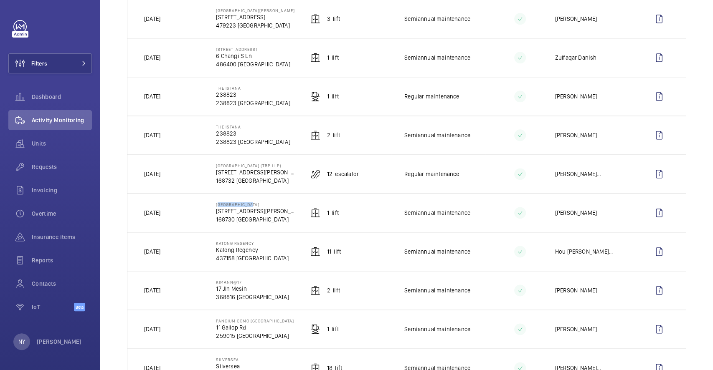
drag, startPoint x: 215, startPoint y: 208, endPoint x: 268, endPoint y: 207, distance: 53.4
click at [268, 207] on td "Central Plaza 298 Tiong Bahru Rd 168730 SINGAPORE" at bounding box center [249, 212] width 94 height 39
copy p "[GEOGRAPHIC_DATA]"
click at [53, 62] on button "Filters" at bounding box center [49, 63] width 83 height 20
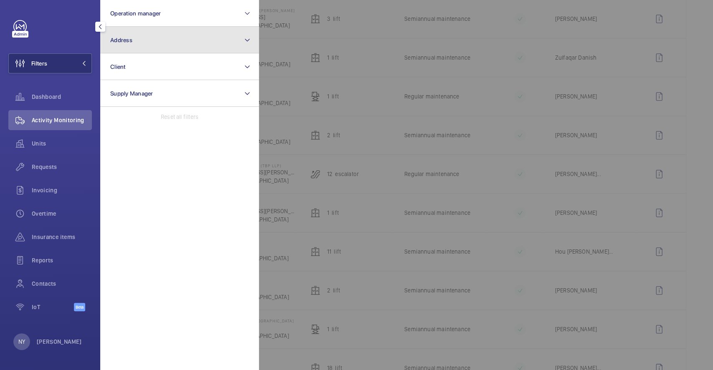
click at [172, 33] on button "Address" at bounding box center [179, 40] width 159 height 27
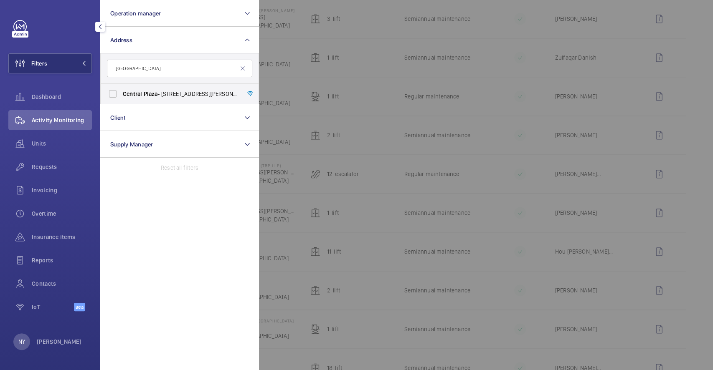
type input "[GEOGRAPHIC_DATA]"
click at [163, 95] on span "Central Plaza - 298 Tiong Bahru Rd, SINGAPORE 168730" at bounding box center [180, 94] width 115 height 8
click at [121, 95] on input "Central Plaza - 298 Tiong Bahru Rd, SINGAPORE 168730" at bounding box center [112, 94] width 17 height 17
checkbox input "true"
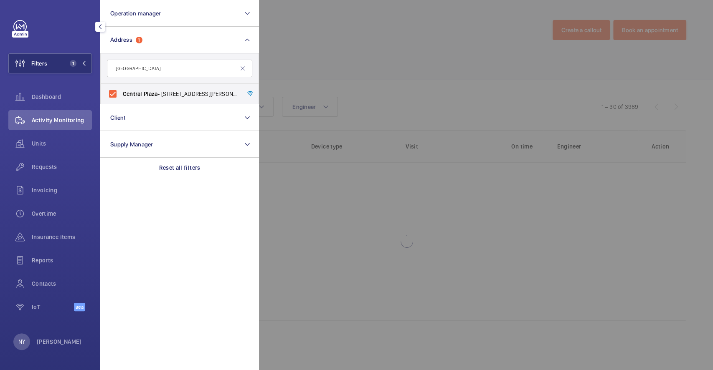
click at [311, 58] on div at bounding box center [615, 185] width 713 height 370
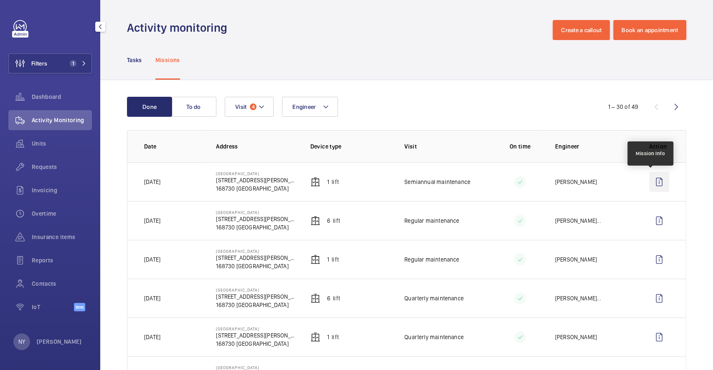
click at [658, 177] on wm-front-icon-button at bounding box center [659, 182] width 20 height 20
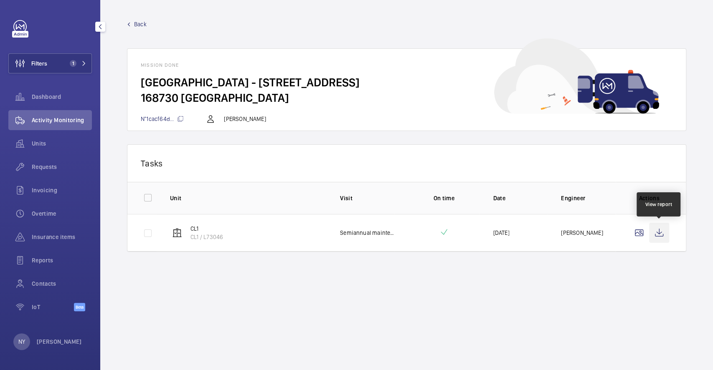
click at [660, 235] on wm-front-icon-button at bounding box center [659, 233] width 20 height 20
click at [150, 28] on div "Back Mission done Central Plaza - 298 Tiong Bahru Rd 168730 SINGAPORE N°1cacf64…" at bounding box center [406, 75] width 559 height 111
click at [133, 24] on link "Back" at bounding box center [406, 24] width 559 height 8
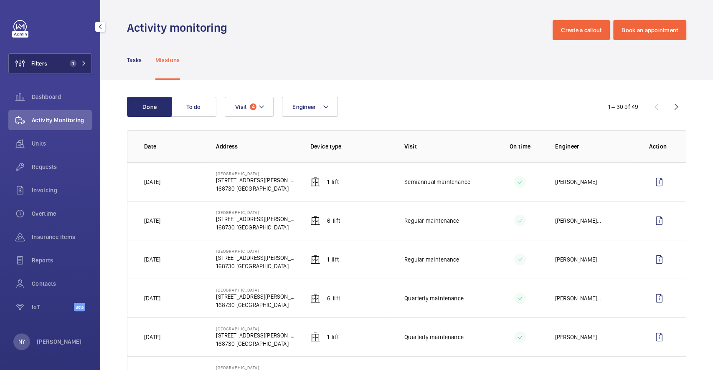
click at [37, 64] on span "Filters" at bounding box center [39, 63] width 16 height 8
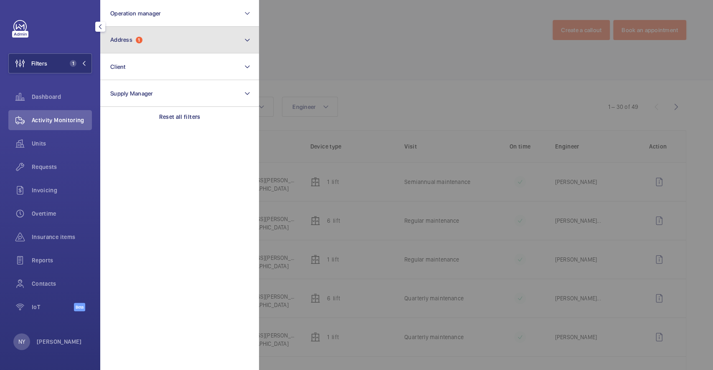
click at [160, 40] on button "Address 1" at bounding box center [179, 40] width 159 height 27
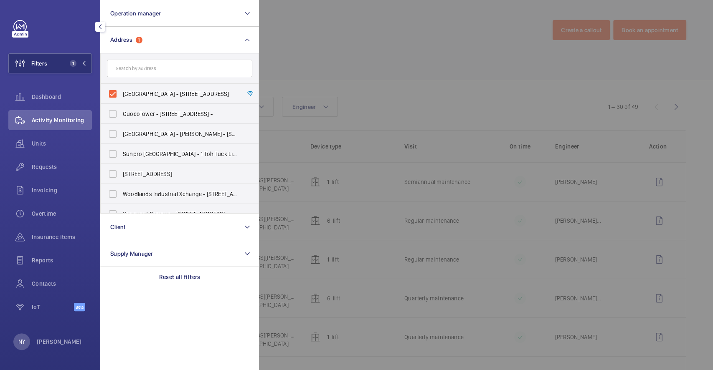
click at [142, 93] on span "Central Plaza - 298 Tiong Bahru Rd, SINGAPORE 168730" at bounding box center [180, 94] width 115 height 8
click at [121, 93] on input "Central Plaza - 298 Tiong Bahru Rd, SINGAPORE 168730" at bounding box center [112, 94] width 17 height 17
checkbox input "false"
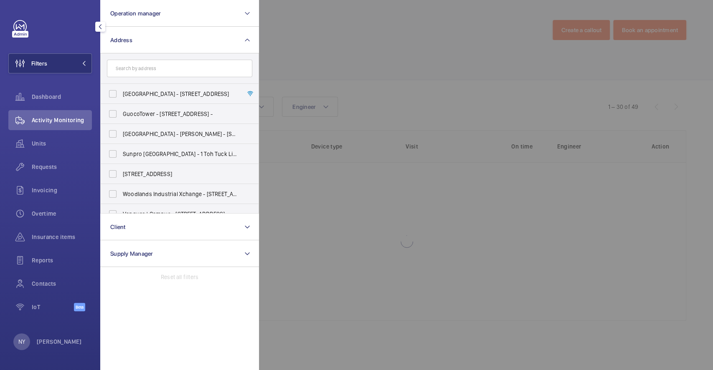
click at [308, 53] on div at bounding box center [615, 185] width 713 height 370
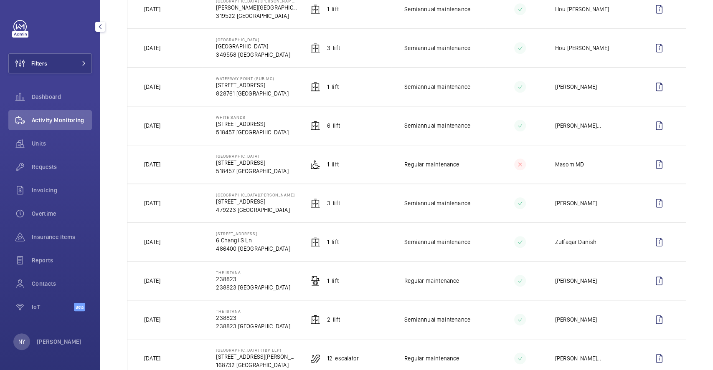
scroll to position [556, 0]
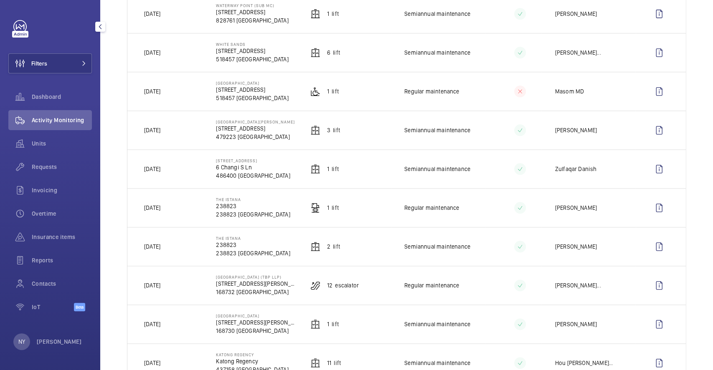
drag, startPoint x: 214, startPoint y: 281, endPoint x: 284, endPoint y: 279, distance: 70.2
click at [284, 279] on td "Tiong Bahru Plaza (TBP LLP) 302 Tiong Bahru Rd 168732 SINGAPORE" at bounding box center [249, 285] width 94 height 39
copy p "[GEOGRAPHIC_DATA] (TBP LLP)"
click at [47, 65] on span "Filters" at bounding box center [39, 63] width 16 height 8
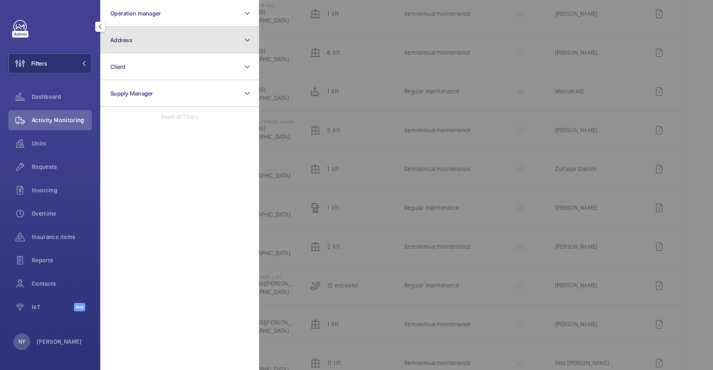
click at [158, 31] on button "Address" at bounding box center [179, 40] width 159 height 27
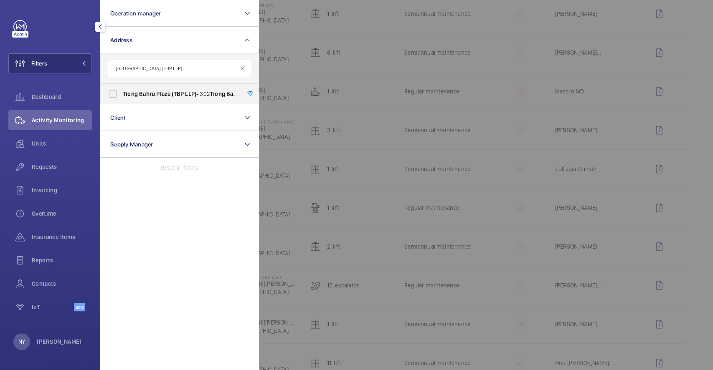
type input "[GEOGRAPHIC_DATA] (TBP LLP)"
click at [142, 94] on span "Bahru" at bounding box center [147, 94] width 16 height 7
click at [121, 94] on input "Tiong Bahru Plaza (TBP LLP) - 302 Tiong Bahru Rd, SINGAPORE 168732" at bounding box center [112, 94] width 17 height 17
checkbox input "true"
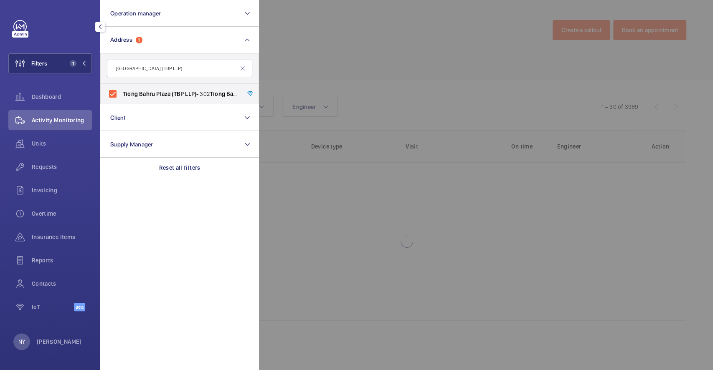
click at [342, 61] on div at bounding box center [615, 185] width 713 height 370
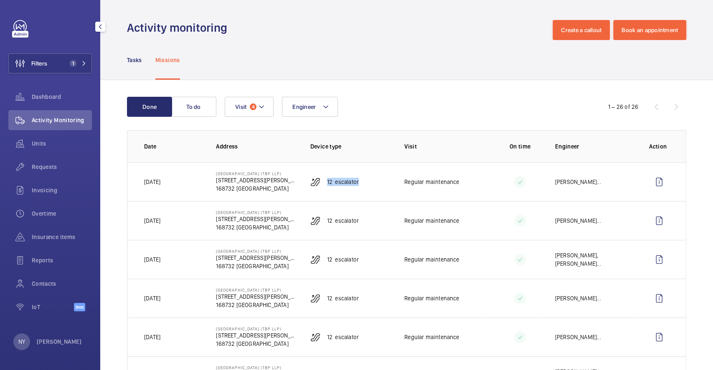
drag, startPoint x: 321, startPoint y: 184, endPoint x: 374, endPoint y: 188, distance: 53.2
click at [374, 188] on td "12 Escalator" at bounding box center [344, 181] width 94 height 39
copy p "12 Escalator"
click at [649, 177] on wm-front-icon-button at bounding box center [659, 182] width 20 height 20
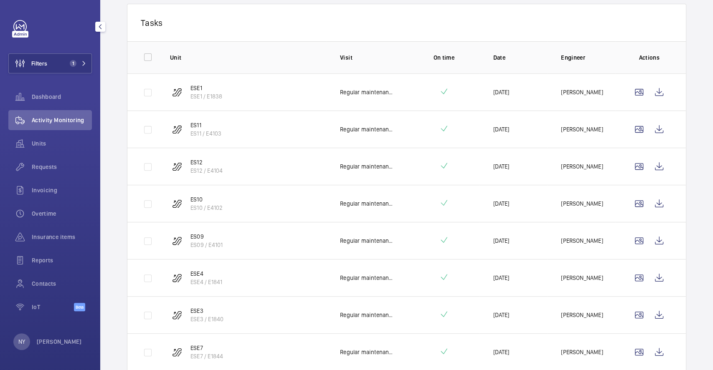
scroll to position [100, 0]
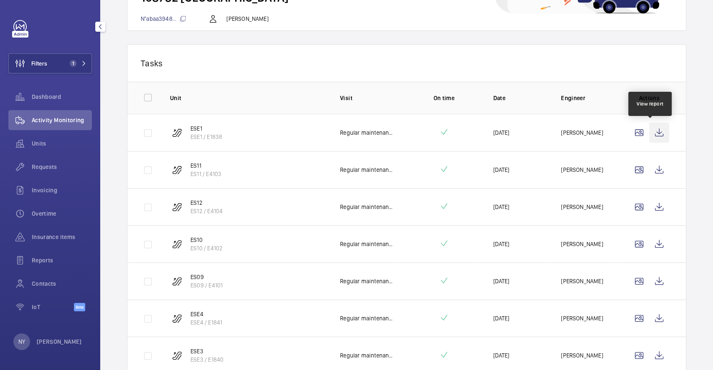
click at [651, 123] on wm-front-icon-button at bounding box center [659, 133] width 20 height 20
click at [649, 165] on wm-front-icon-button at bounding box center [659, 170] width 20 height 20
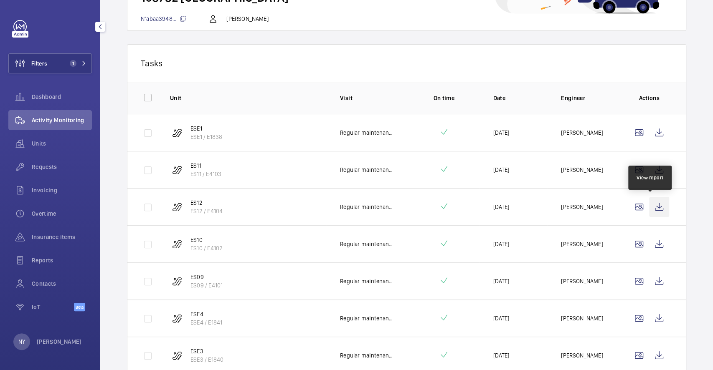
click at [649, 202] on wm-front-icon-button at bounding box center [659, 207] width 20 height 20
click at [649, 236] on wm-front-icon-button at bounding box center [659, 244] width 20 height 20
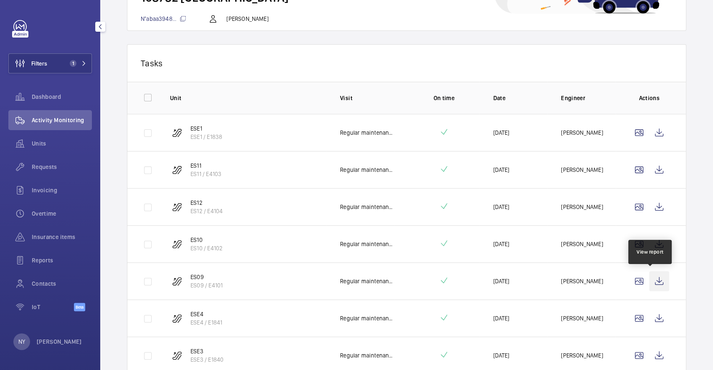
click at [649, 284] on wm-front-icon-button at bounding box center [659, 281] width 20 height 20
click at [652, 316] on wm-front-icon-button at bounding box center [659, 318] width 20 height 20
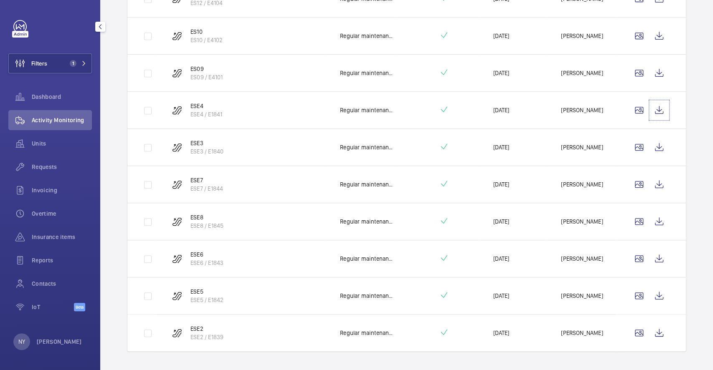
scroll to position [323, 0]
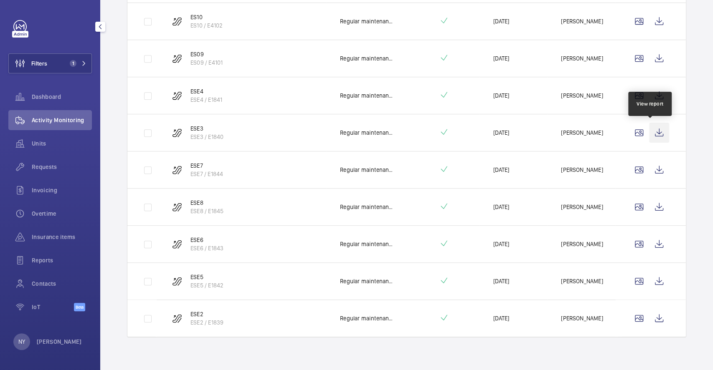
click at [654, 135] on wm-front-icon-button at bounding box center [659, 133] width 20 height 20
click at [653, 172] on wm-front-icon-button at bounding box center [659, 170] width 20 height 20
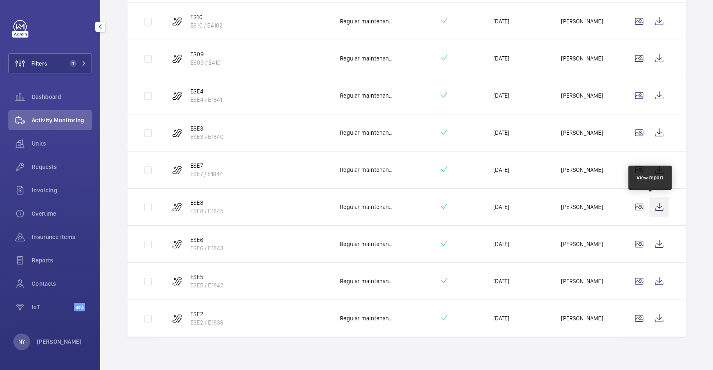
click at [649, 197] on wm-front-icon-button at bounding box center [659, 207] width 20 height 20
click at [657, 245] on wm-front-icon-button at bounding box center [659, 244] width 20 height 20
click at [660, 284] on td at bounding box center [650, 281] width 70 height 37
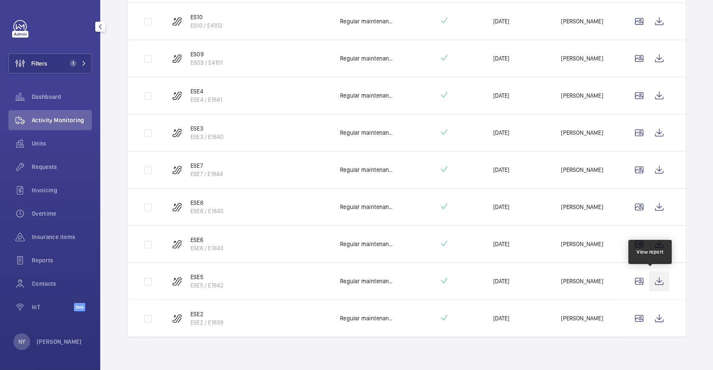
click at [654, 283] on wm-front-icon-button at bounding box center [659, 281] width 20 height 20
click at [649, 312] on wm-front-icon-button at bounding box center [659, 318] width 20 height 20
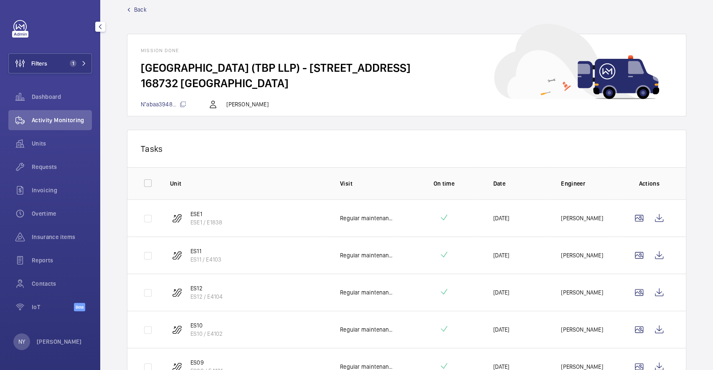
scroll to position [0, 0]
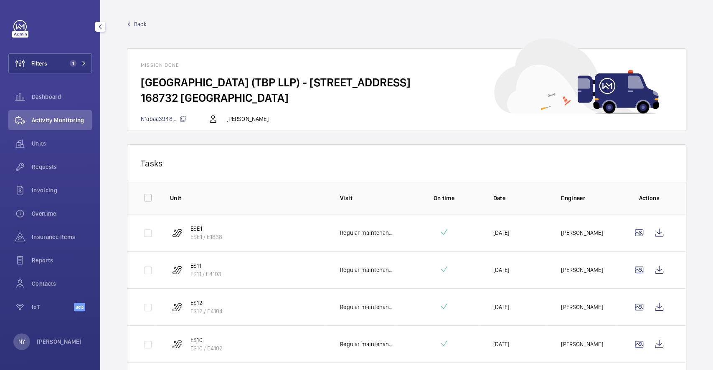
click at [142, 24] on span "Back" at bounding box center [140, 24] width 13 height 8
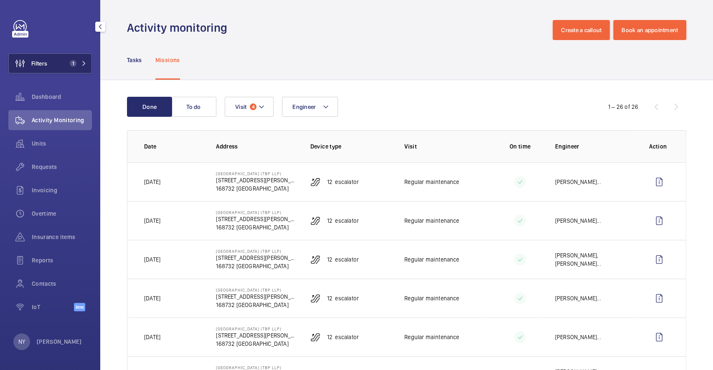
click at [70, 60] on span "1" at bounding box center [71, 63] width 10 height 7
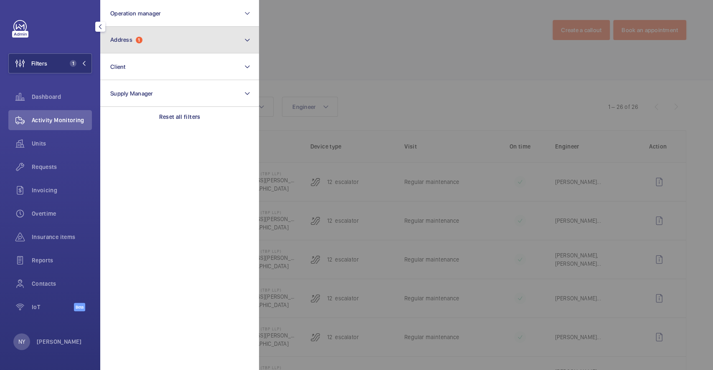
click at [163, 43] on button "Address 1" at bounding box center [179, 40] width 159 height 27
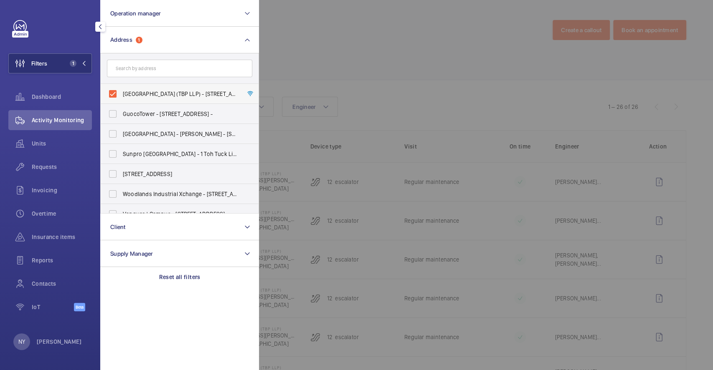
click at [152, 94] on span "Tiong Bahru Plaza (TBP LLP) - 302 Tiong Bahru Rd, SINGAPORE 168732" at bounding box center [180, 94] width 115 height 8
click at [121, 94] on input "Tiong Bahru Plaza (TBP LLP) - 302 Tiong Bahru Rd, SINGAPORE 168732" at bounding box center [112, 94] width 17 height 17
checkbox input "false"
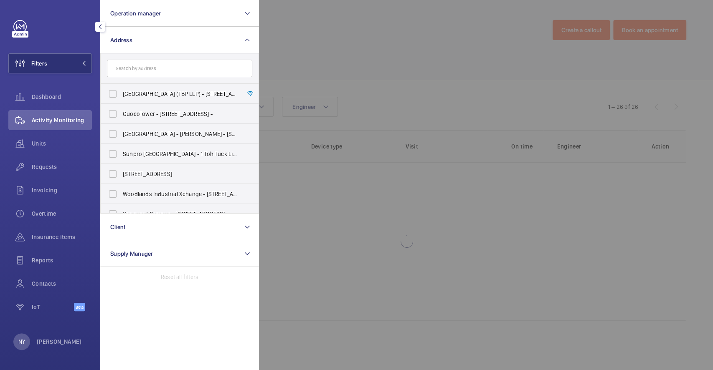
click at [344, 48] on div at bounding box center [615, 185] width 713 height 370
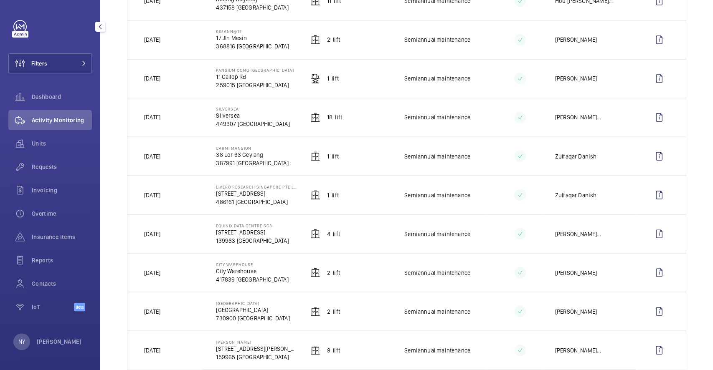
scroll to position [981, 0]
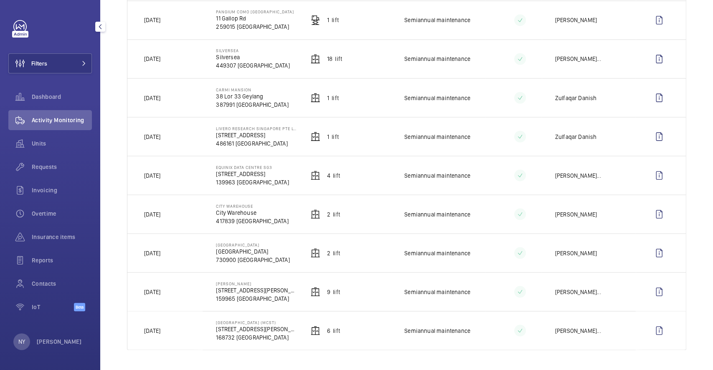
drag, startPoint x: 156, startPoint y: 210, endPoint x: 168, endPoint y: 210, distance: 12.5
click at [160, 210] on p "[DATE]" at bounding box center [152, 214] width 16 height 8
drag, startPoint x: 150, startPoint y: 98, endPoint x: 170, endPoint y: 96, distance: 20.1
click at [160, 96] on p "[DATE]" at bounding box center [152, 97] width 16 height 8
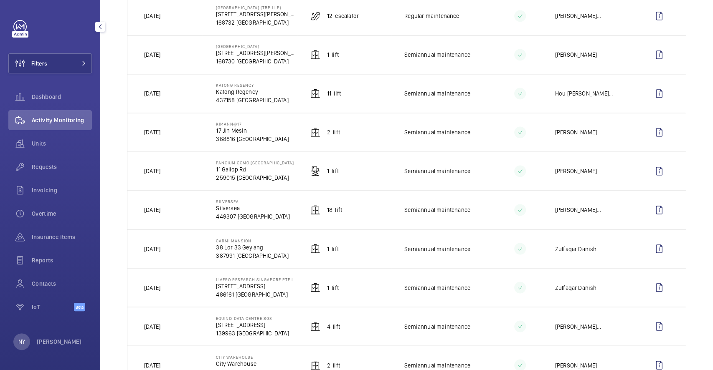
scroll to position [814, 0]
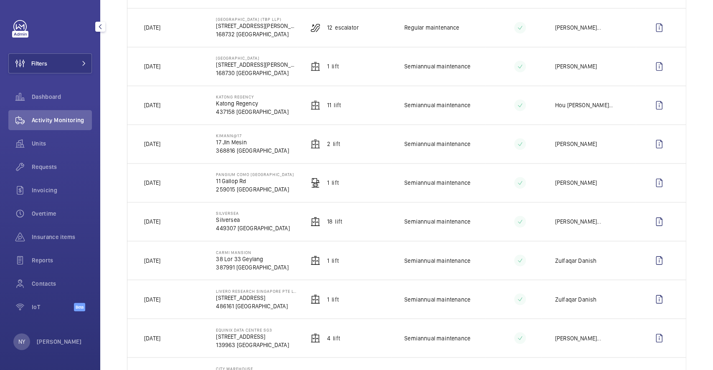
drag, startPoint x: 162, startPoint y: 146, endPoint x: 186, endPoint y: 145, distance: 23.8
click at [186, 145] on td "[DATE]" at bounding box center [164, 143] width 75 height 39
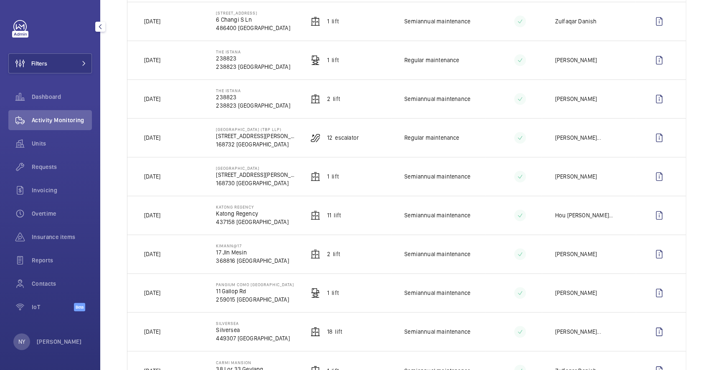
scroll to position [703, 0]
drag, startPoint x: 155, startPoint y: 142, endPoint x: 175, endPoint y: 142, distance: 20.5
click at [175, 142] on td "[DATE]" at bounding box center [164, 138] width 75 height 39
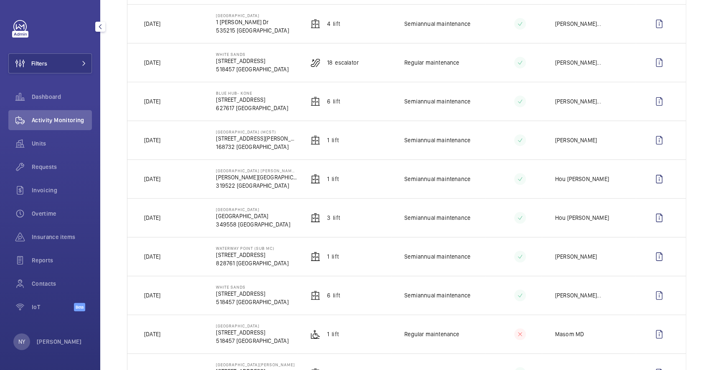
scroll to position [0, 0]
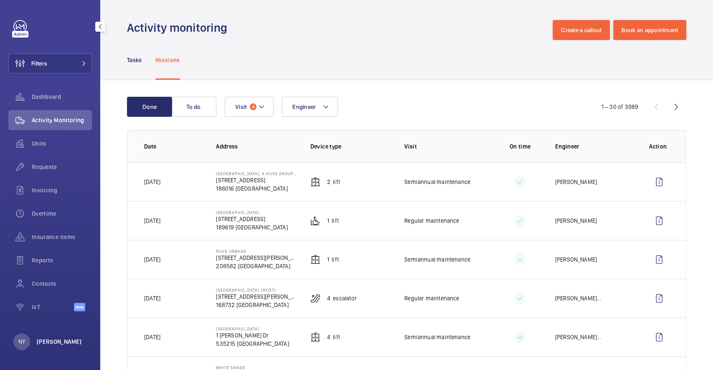
click at [54, 346] on p "[PERSON_NAME]" at bounding box center [59, 342] width 45 height 8
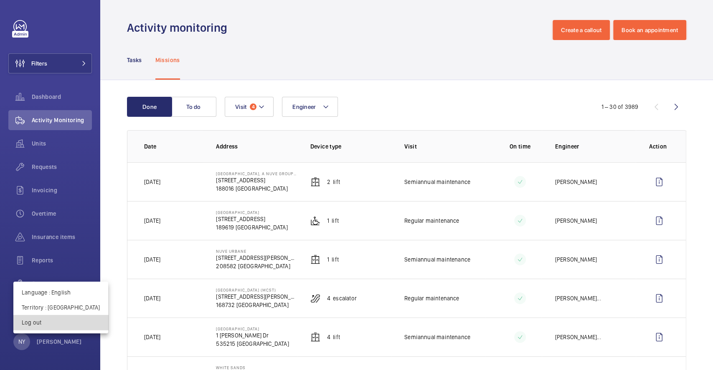
click at [77, 326] on button "Log out" at bounding box center [60, 322] width 95 height 15
